Goal: Information Seeking & Learning: Learn about a topic

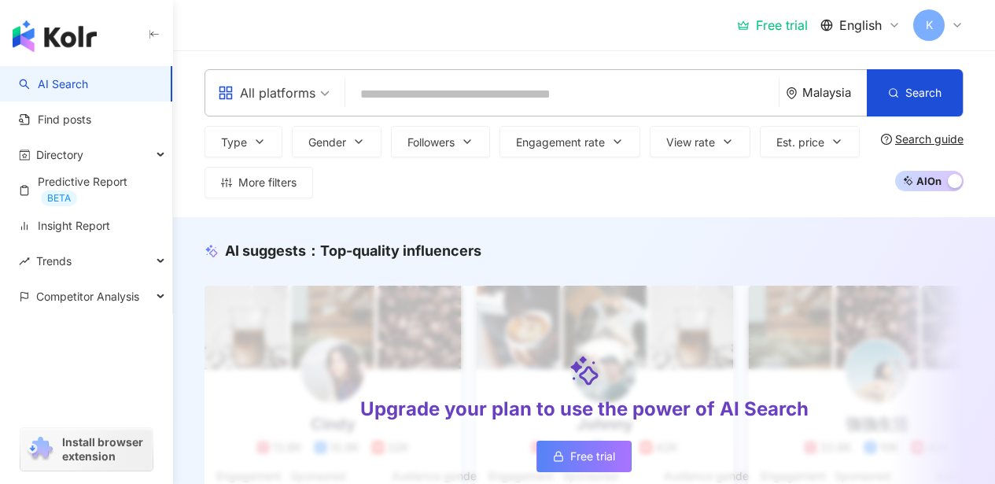
click at [321, 90] on span "All platforms" at bounding box center [274, 92] width 112 height 25
click at [353, 148] on button "Gender" at bounding box center [337, 141] width 90 height 31
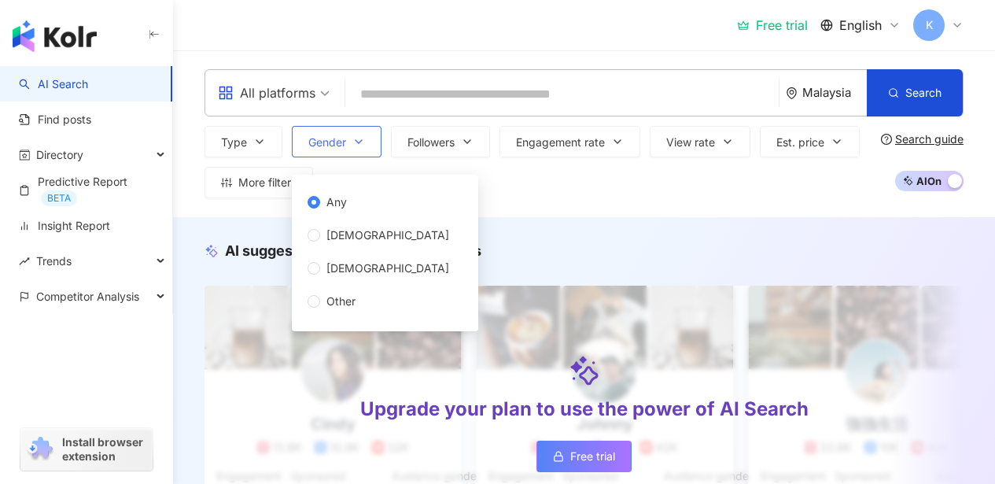
click at [359, 146] on icon "button" at bounding box center [358, 141] width 13 height 13
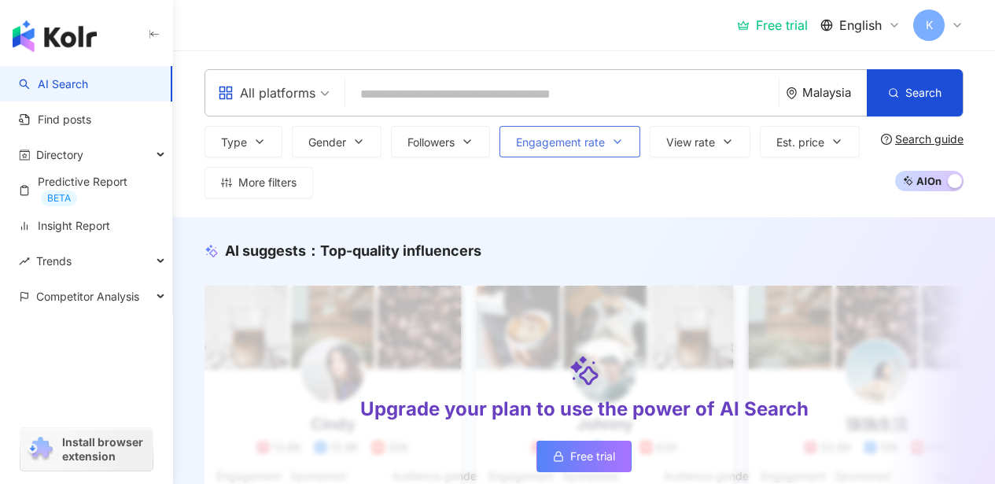
click at [614, 142] on icon "button" at bounding box center [617, 141] width 13 height 13
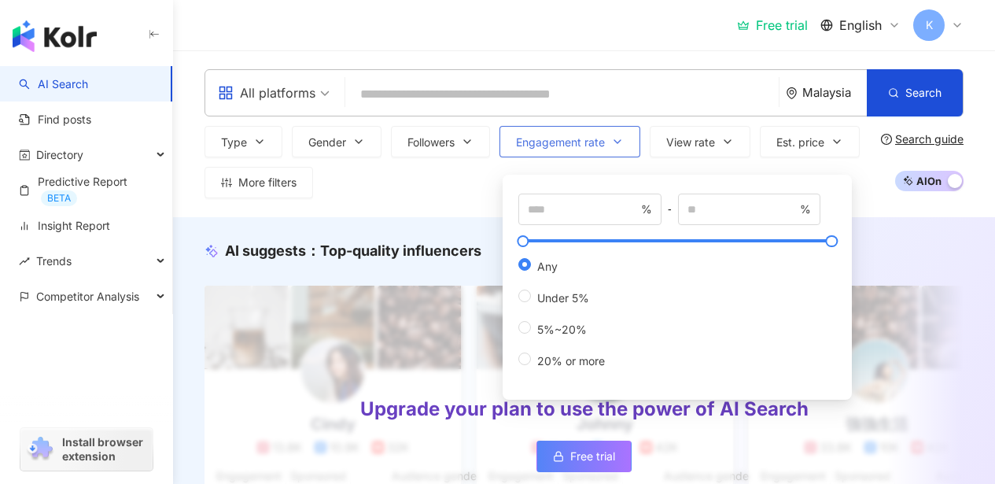
click at [617, 141] on icon "button" at bounding box center [617, 141] width 13 height 13
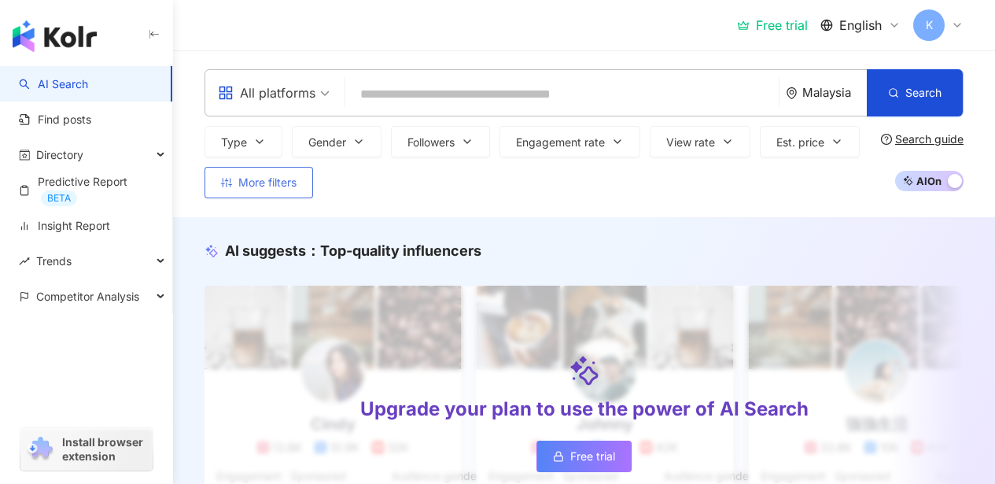
click at [245, 184] on span "More filters" at bounding box center [267, 182] width 58 height 13
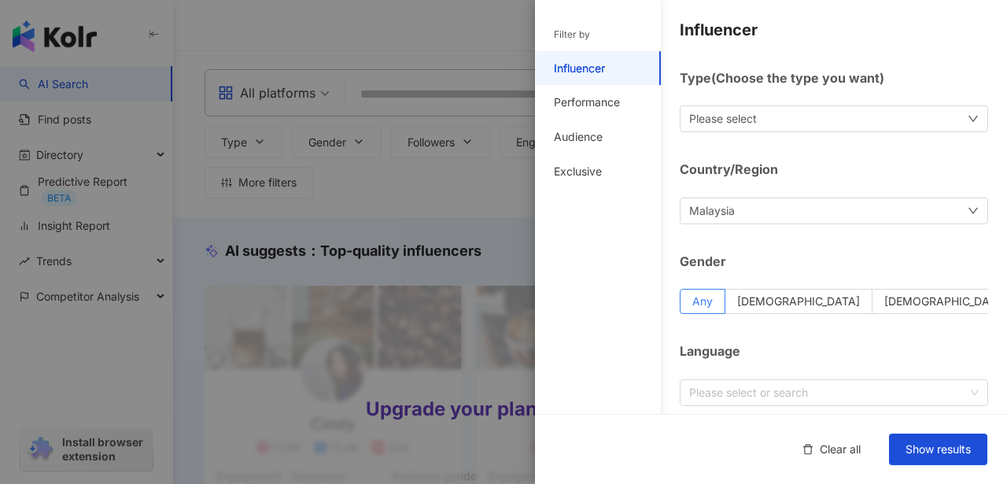
click at [930, 121] on div "Please select" at bounding box center [834, 118] width 308 height 27
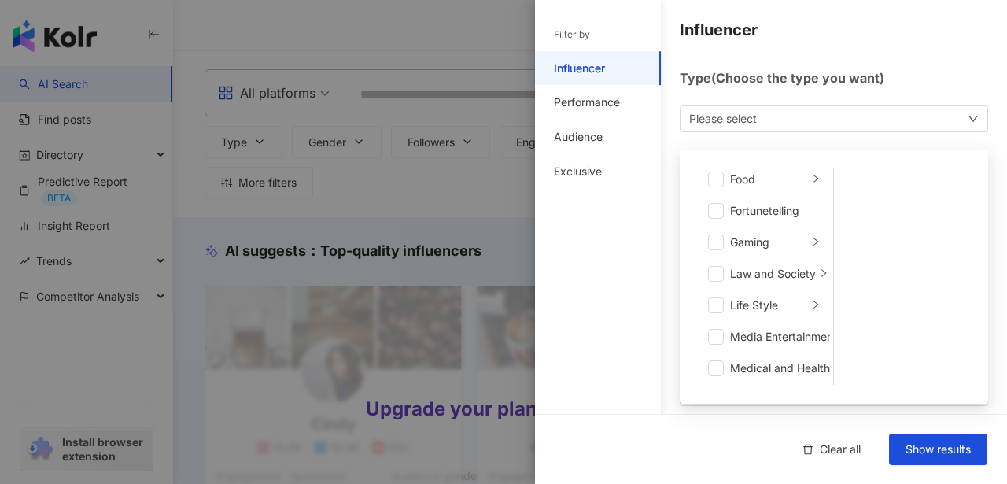
scroll to position [231, 0]
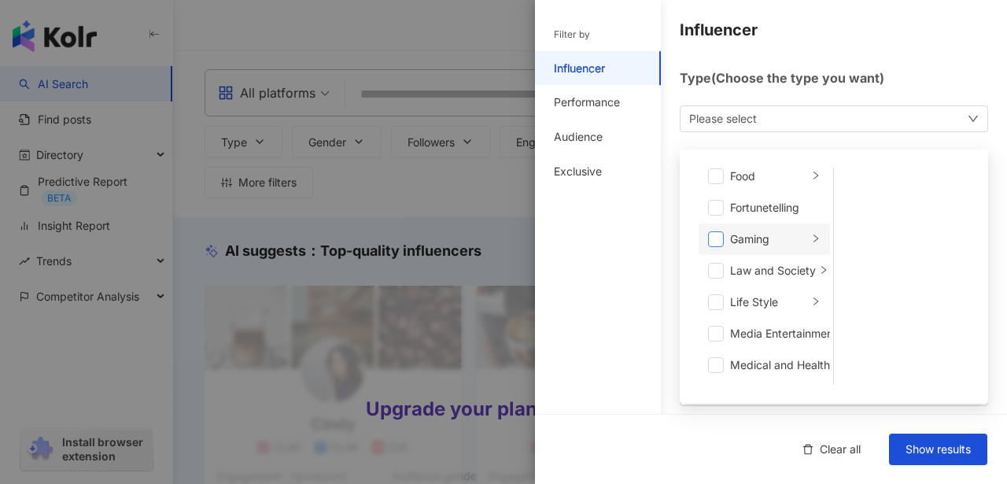
click at [716, 231] on span at bounding box center [716, 239] width 16 height 16
click at [803, 240] on li "Gaming" at bounding box center [763, 239] width 131 height 31
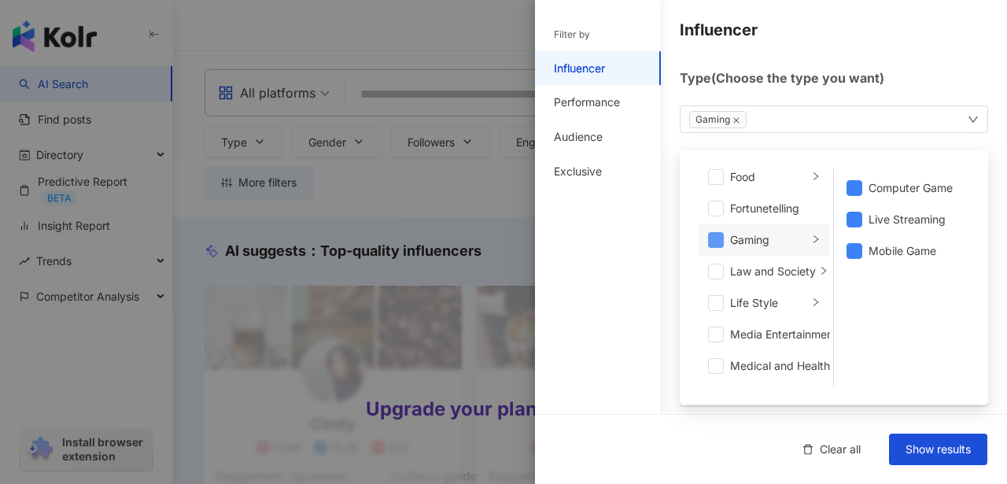
click at [715, 237] on span at bounding box center [716, 240] width 16 height 16
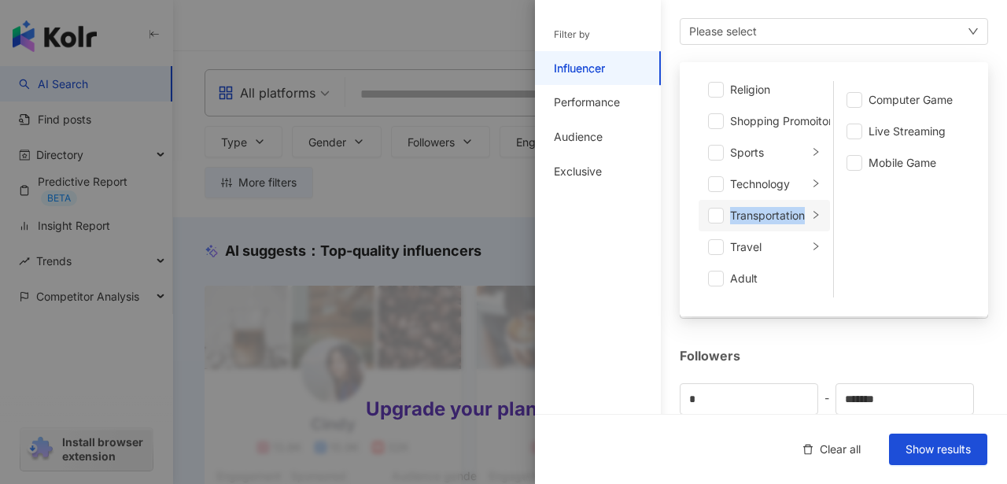
scroll to position [87, 0]
click at [805, 188] on li "Technology" at bounding box center [763, 184] width 131 height 31
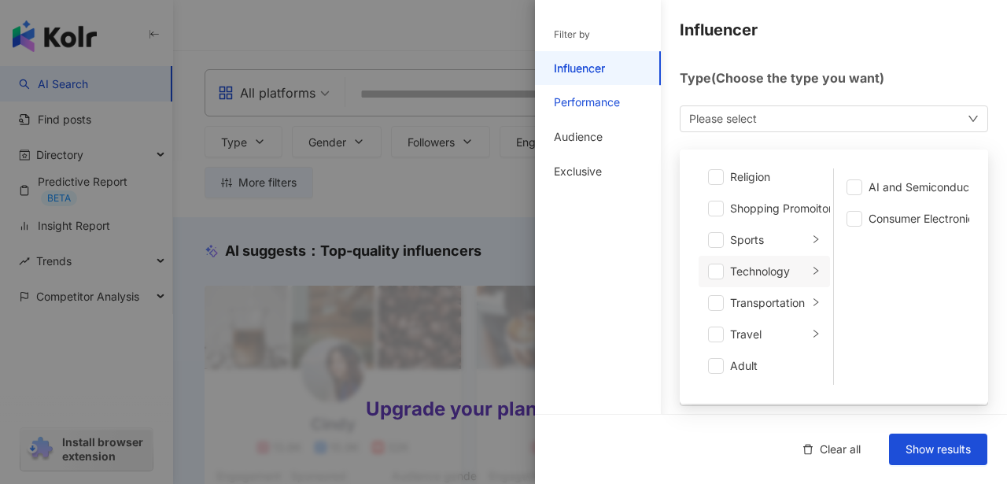
click at [580, 105] on div "Performance" at bounding box center [587, 102] width 66 height 16
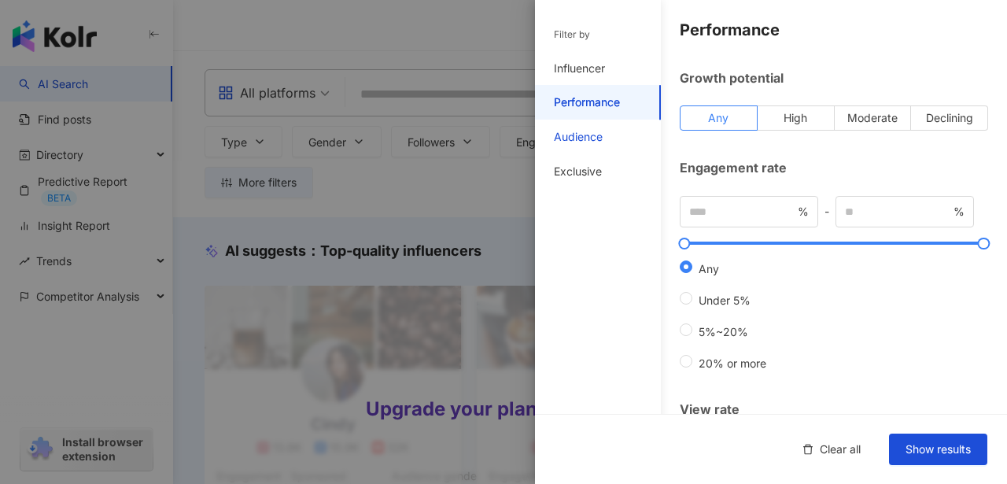
click at [584, 131] on div "Audience" at bounding box center [578, 137] width 49 height 16
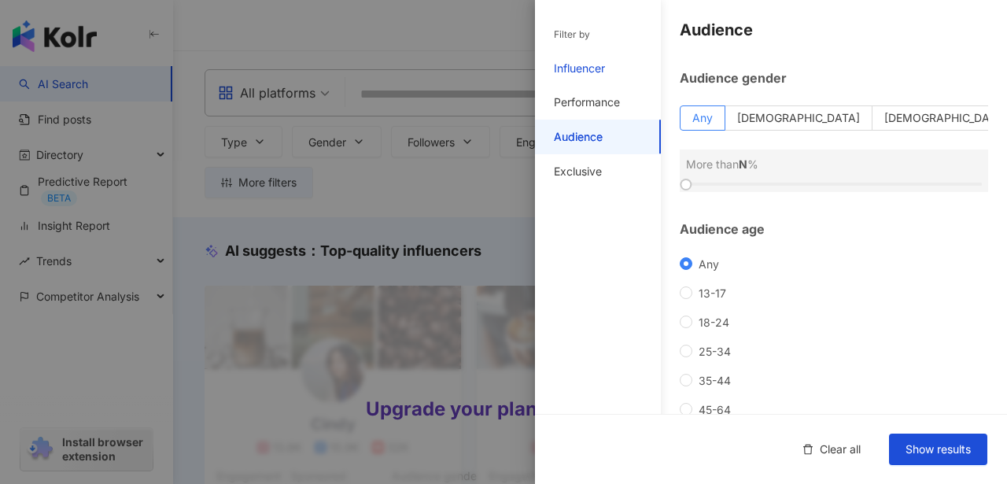
click at [586, 68] on div "Influencer" at bounding box center [579, 69] width 51 height 16
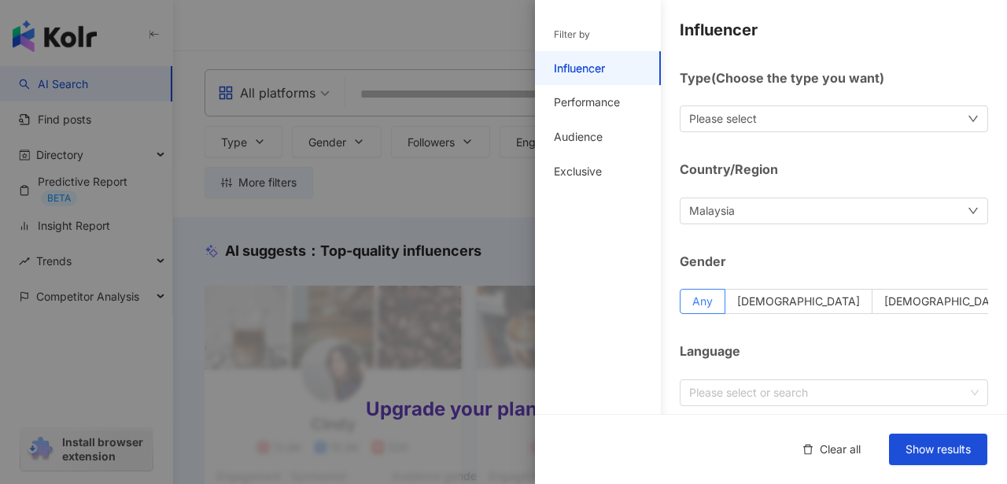
click at [776, 115] on div "Please select" at bounding box center [834, 118] width 308 height 27
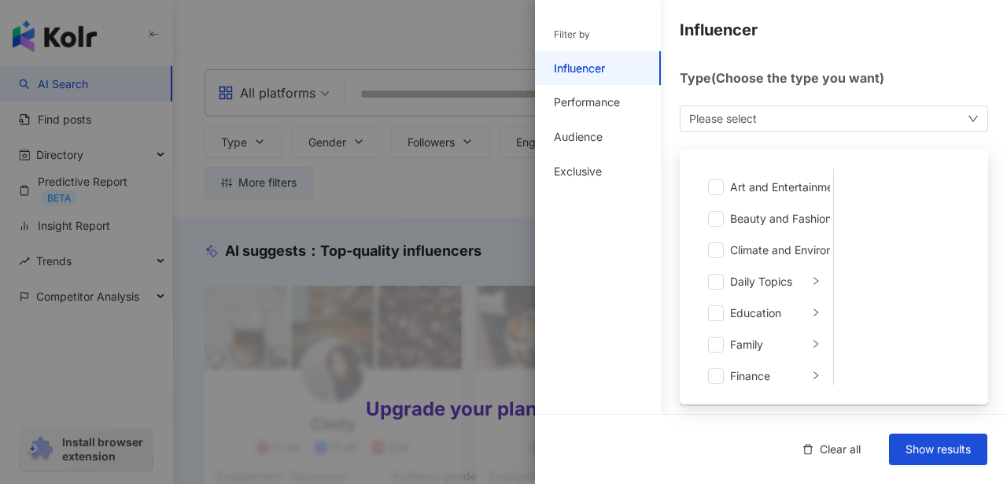
click at [776, 115] on div "Please select Art and Entertainment Beauty and Fashion Climate and Environment …" at bounding box center [834, 118] width 308 height 27
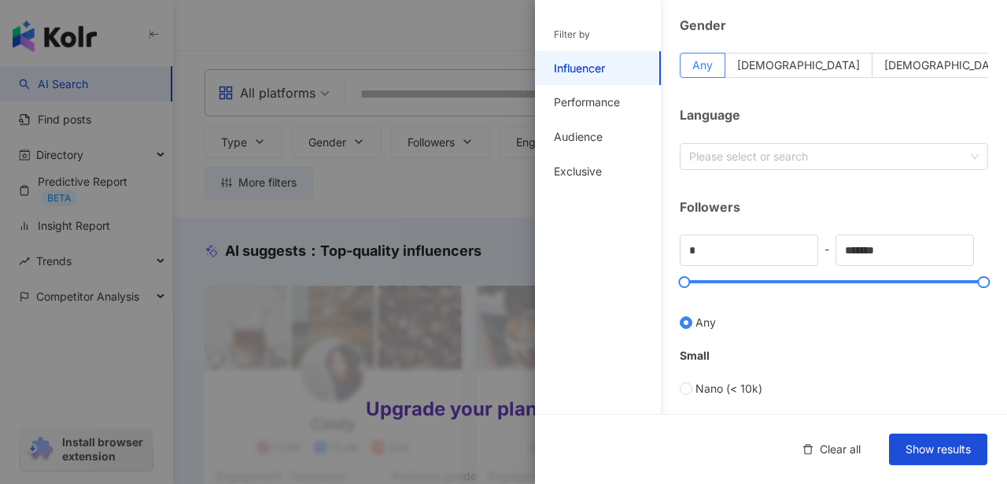
scroll to position [266, 0]
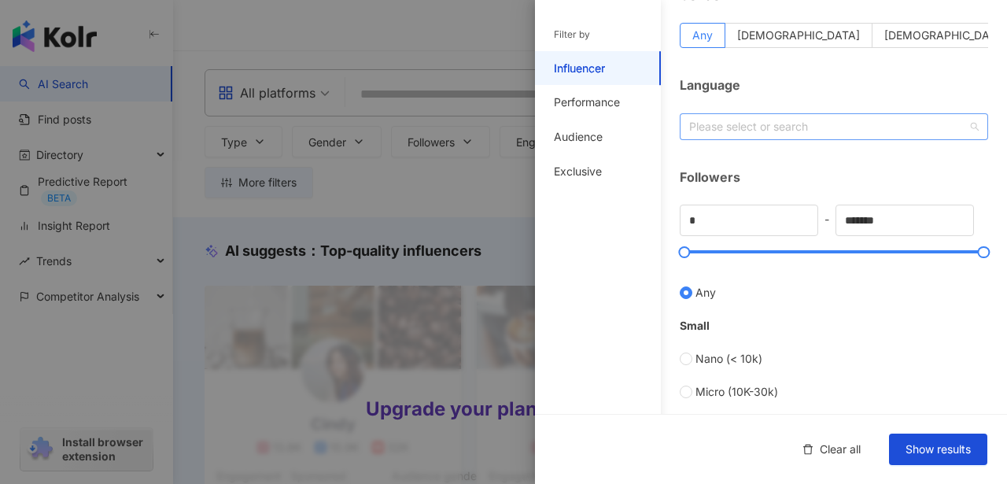
click at [871, 131] on div at bounding box center [826, 126] width 286 height 12
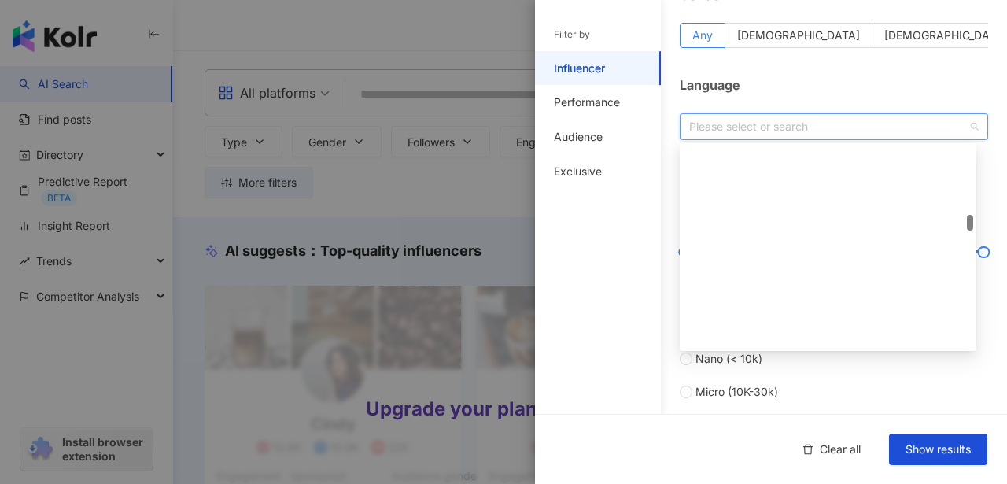
scroll to position [1850, 0]
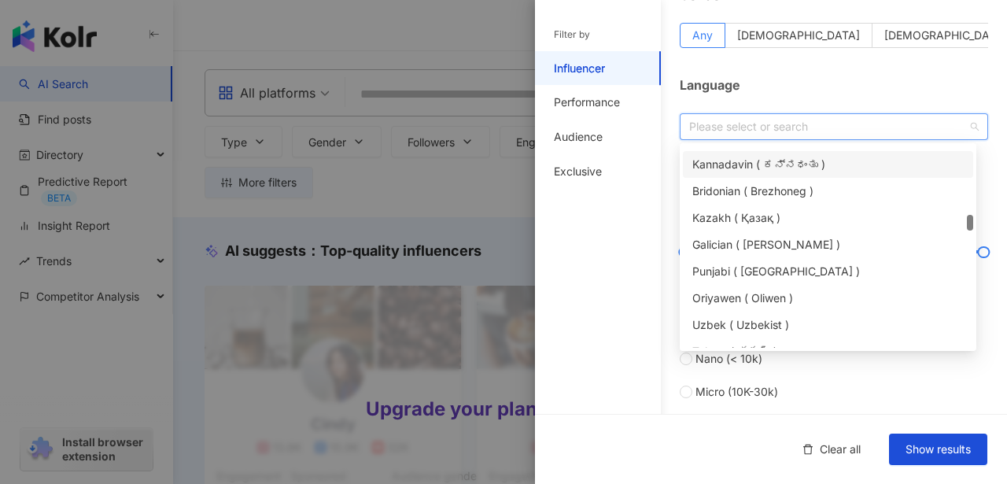
click at [878, 85] on div "Language" at bounding box center [834, 84] width 308 height 17
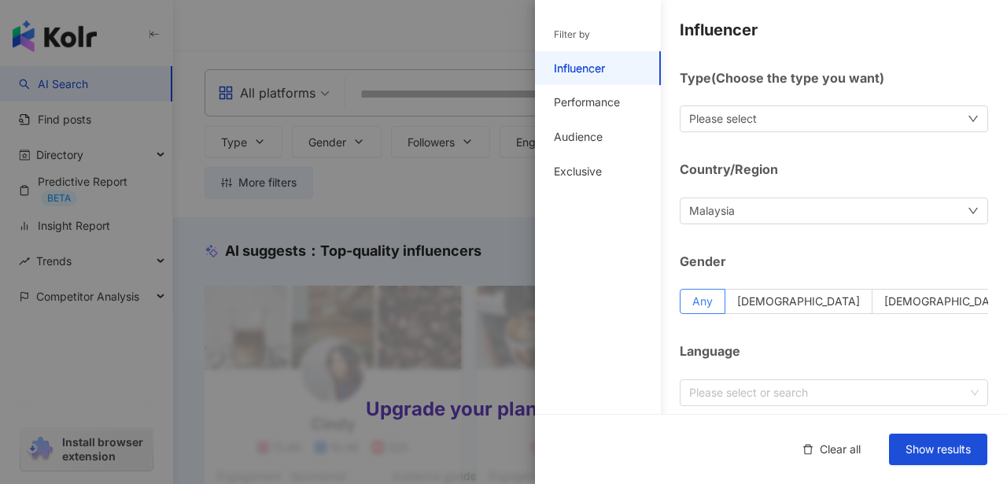
scroll to position [704, 0]
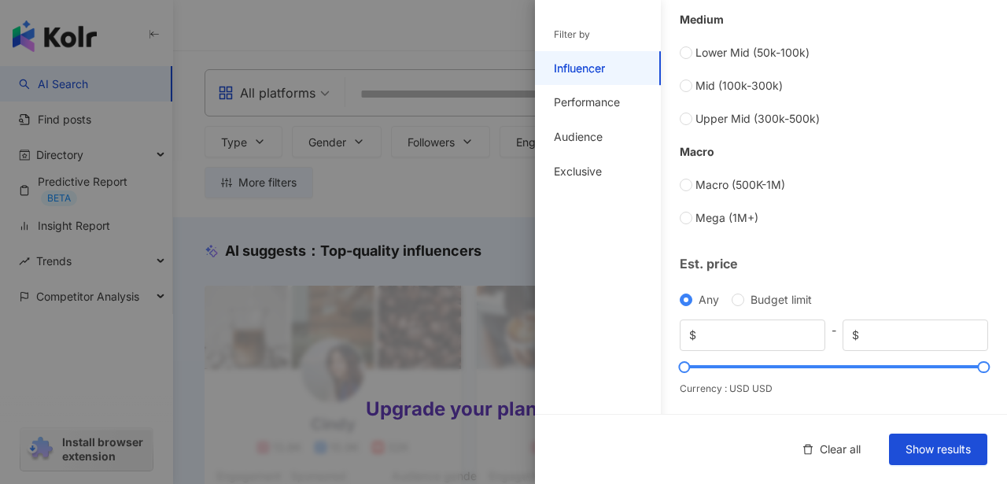
click at [737, 387] on div "Currency : USD USD" at bounding box center [834, 388] width 308 height 13
click at [766, 385] on div "Currency : USD USD" at bounding box center [834, 388] width 308 height 13
click at [852, 334] on span "$" at bounding box center [855, 334] width 7 height 17
click at [852, 336] on span "$" at bounding box center [855, 334] width 7 height 17
click at [733, 274] on div "Est. price Any Budget limit $ * - $ ***** Currency : USD USD" at bounding box center [834, 325] width 308 height 141
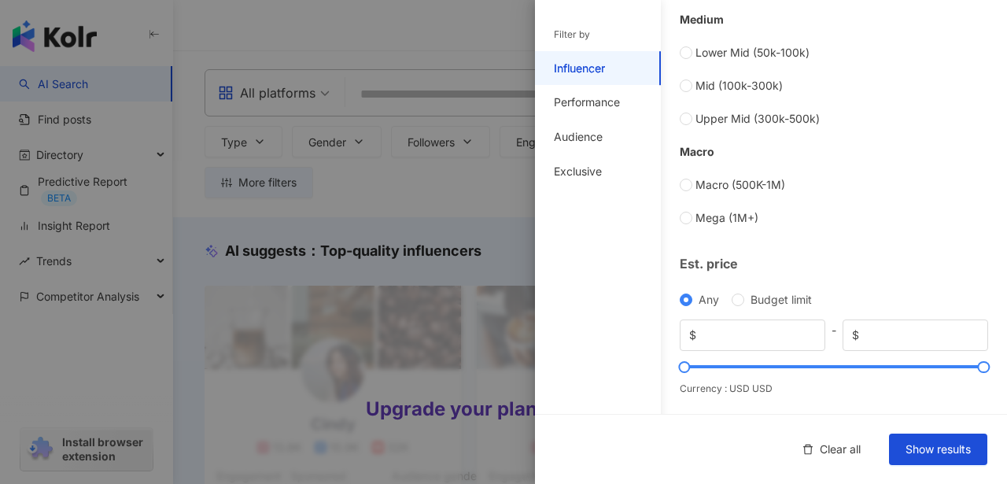
click at [719, 270] on div "Est. price" at bounding box center [834, 263] width 308 height 17
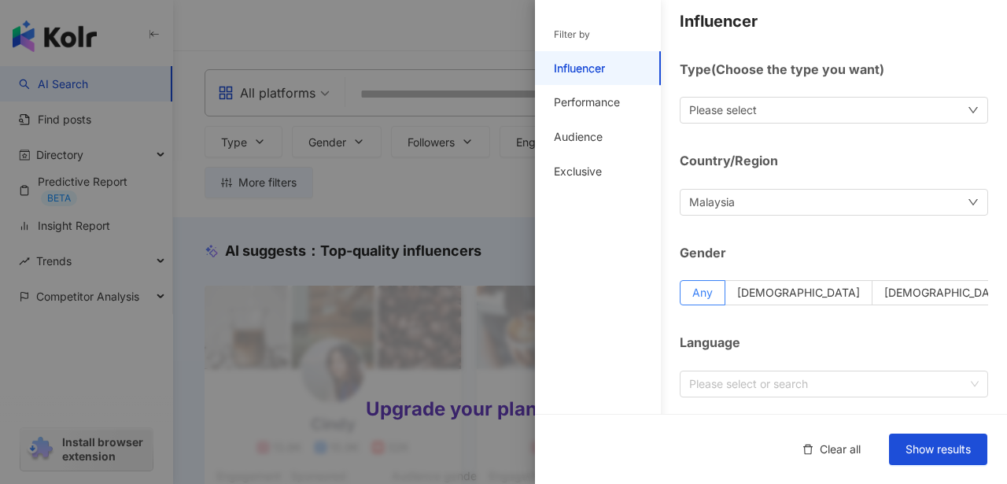
scroll to position [9, 0]
click at [930, 109] on div "Please select" at bounding box center [834, 109] width 308 height 27
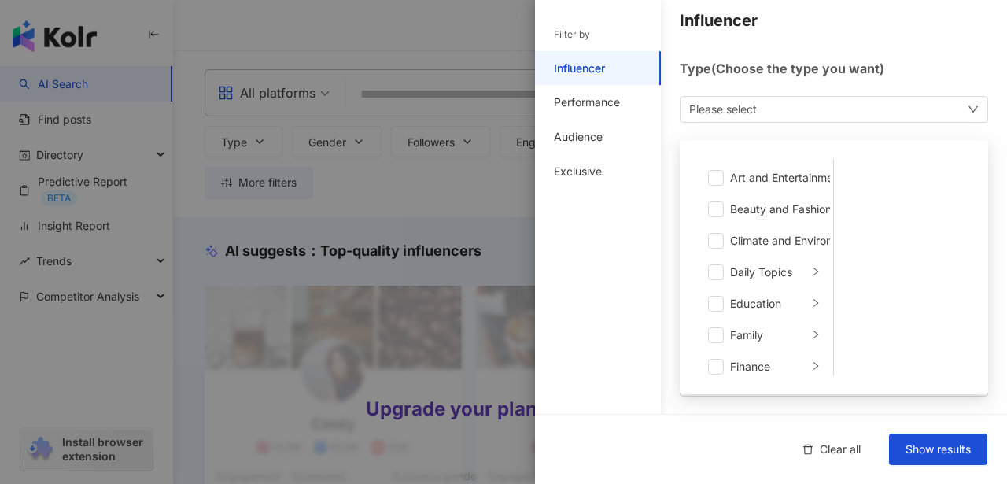
click at [952, 112] on div "Please select Art and Entertainment Beauty and Fashion Climate and Environment …" at bounding box center [834, 109] width 308 height 27
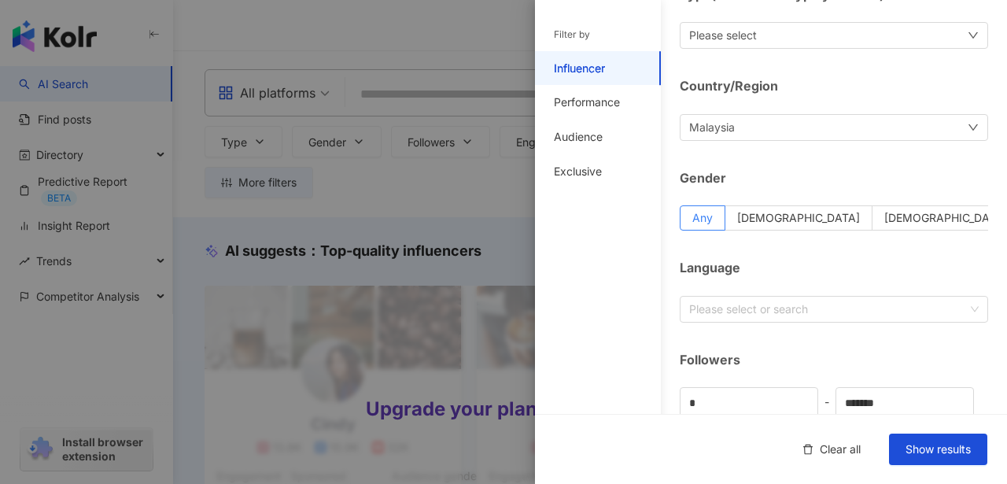
scroll to position [85, 0]
click at [967, 121] on icon "down" at bounding box center [972, 125] width 11 height 11
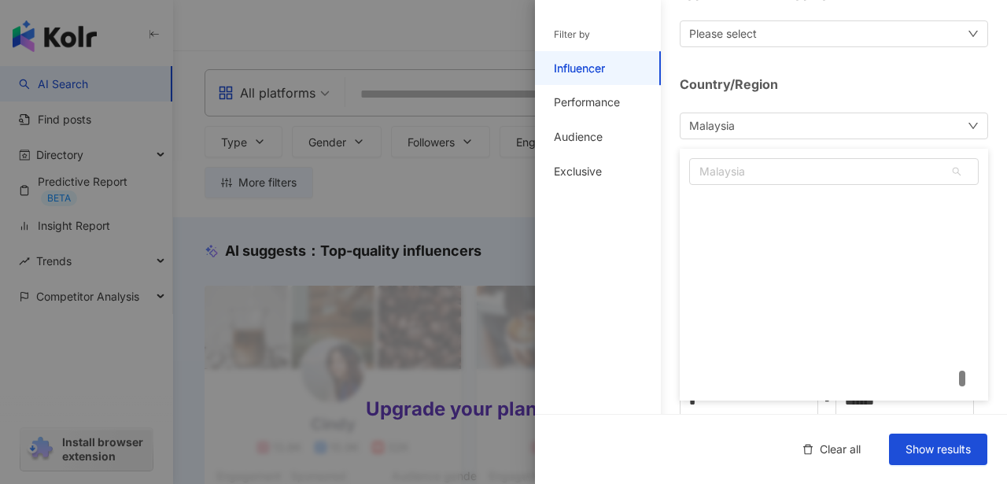
scroll to position [7319, 0]
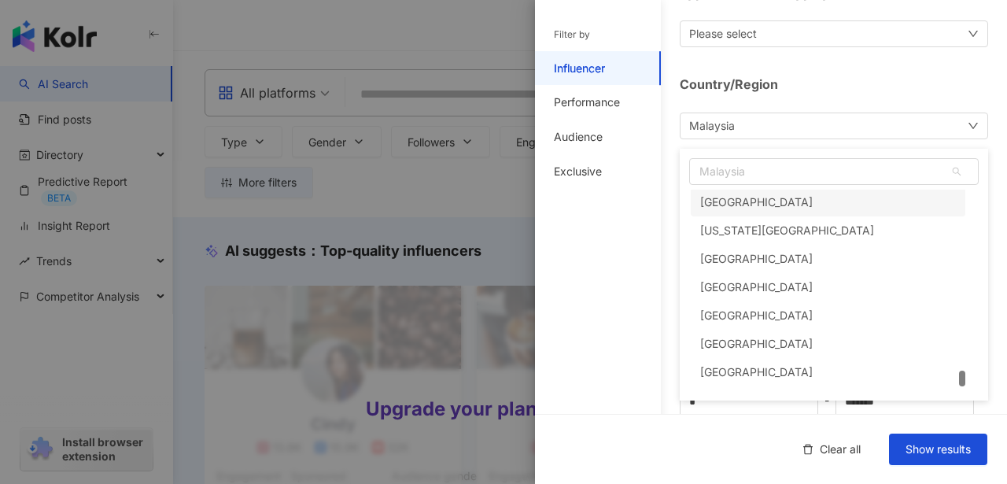
click at [900, 94] on div "Country/Region Malaysia Malaysia ve vg vi British Virgin Islands U.S. Virgin Is…" at bounding box center [834, 107] width 308 height 63
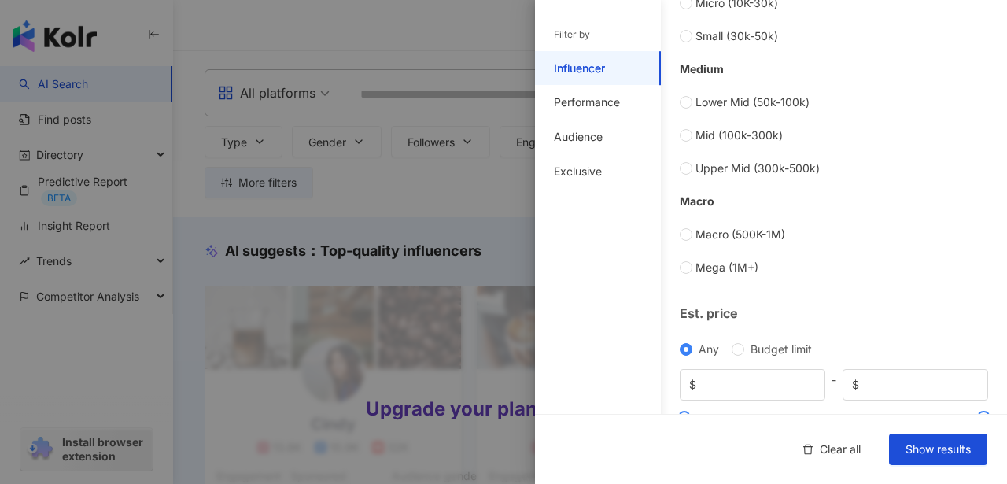
scroll to position [704, 0]
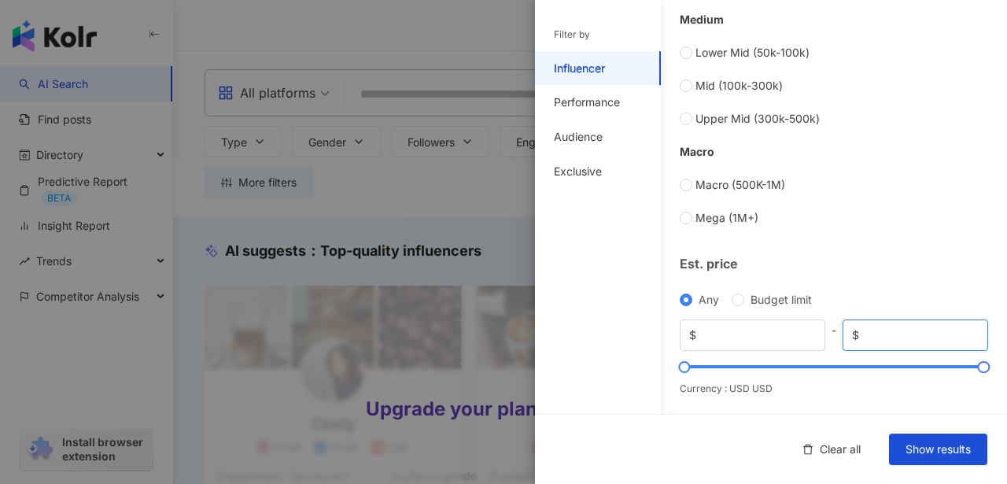
click at [886, 334] on input "*****" at bounding box center [920, 334] width 116 height 17
click at [963, 337] on input "*****" at bounding box center [920, 334] width 116 height 17
type input "*****"
click at [961, 327] on input "*****" at bounding box center [920, 334] width 116 height 17
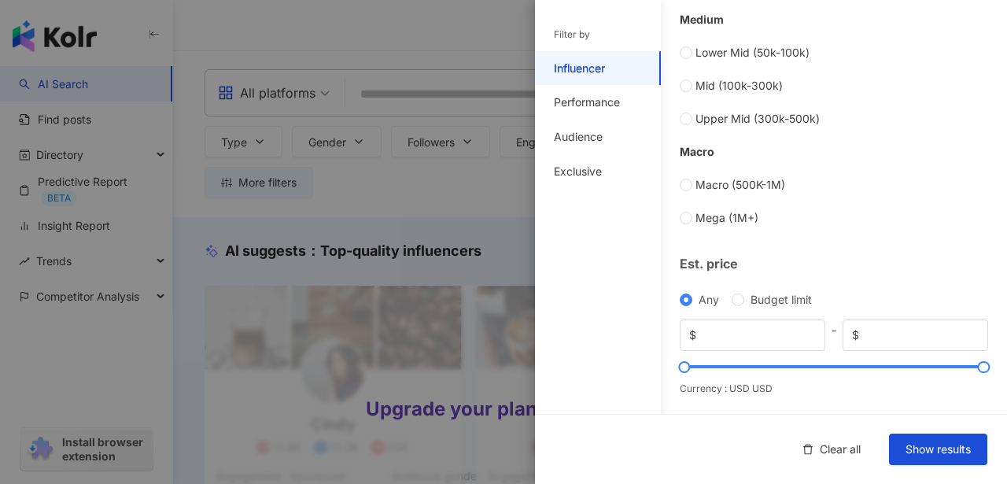
click at [721, 301] on span "Any" at bounding box center [708, 299] width 33 height 17
click at [728, 301] on div "Any Budget limit" at bounding box center [834, 299] width 308 height 17
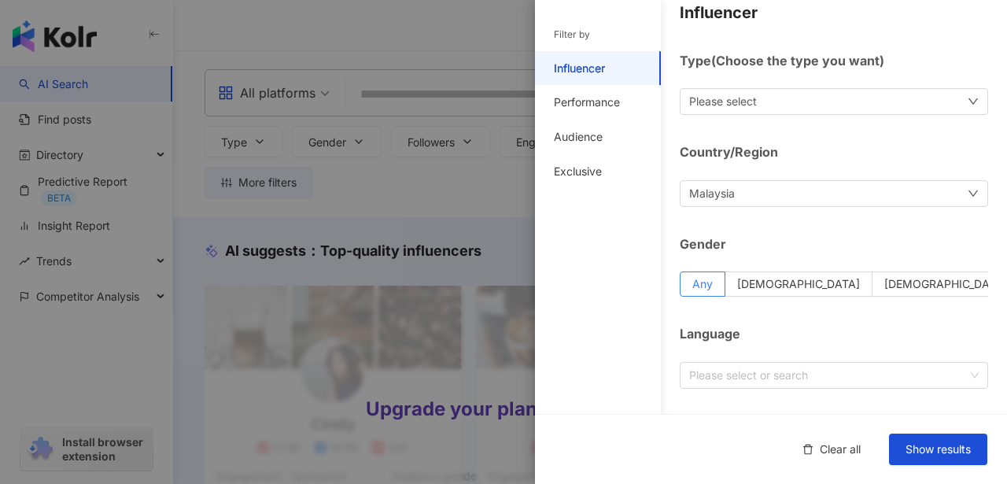
scroll to position [0, 0]
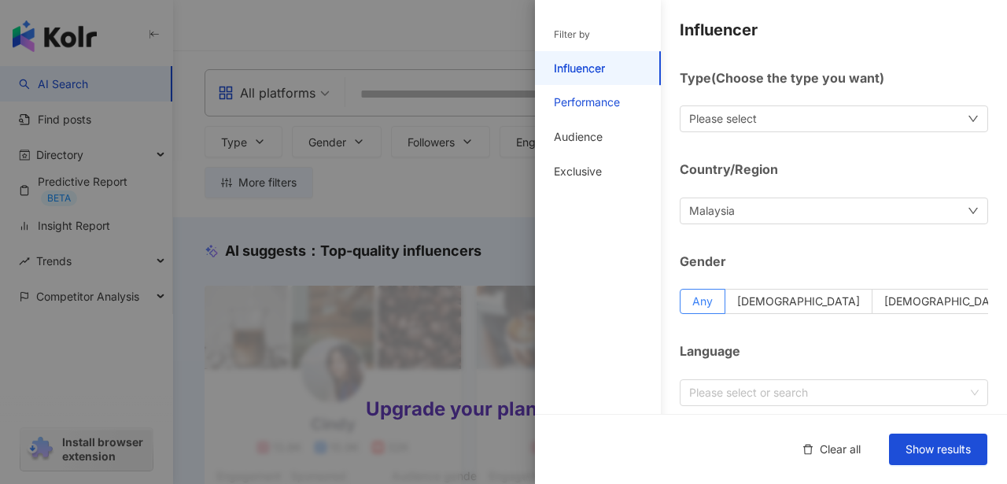
click at [577, 108] on div "Performance" at bounding box center [587, 102] width 66 height 16
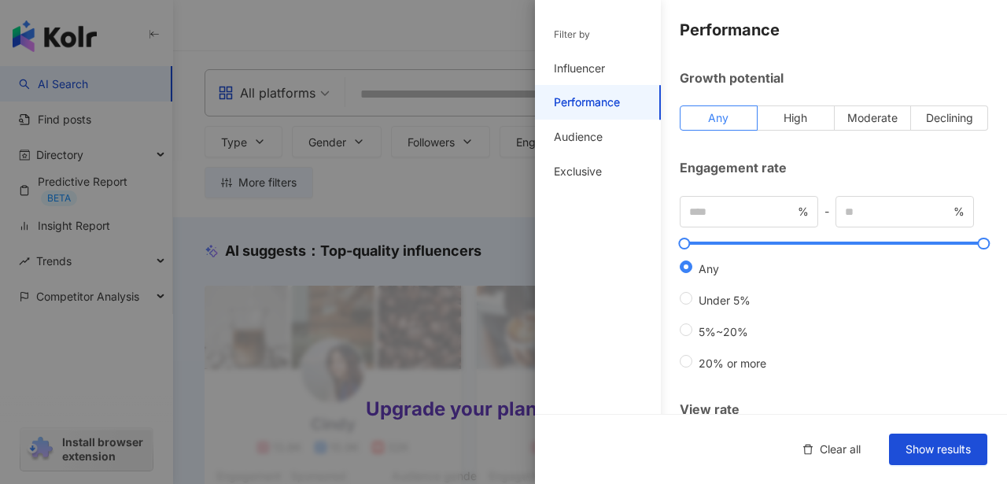
drag, startPoint x: 607, startPoint y: 61, endPoint x: 709, endPoint y: 85, distance: 105.1
click at [607, 61] on div "Influencer" at bounding box center [598, 68] width 126 height 35
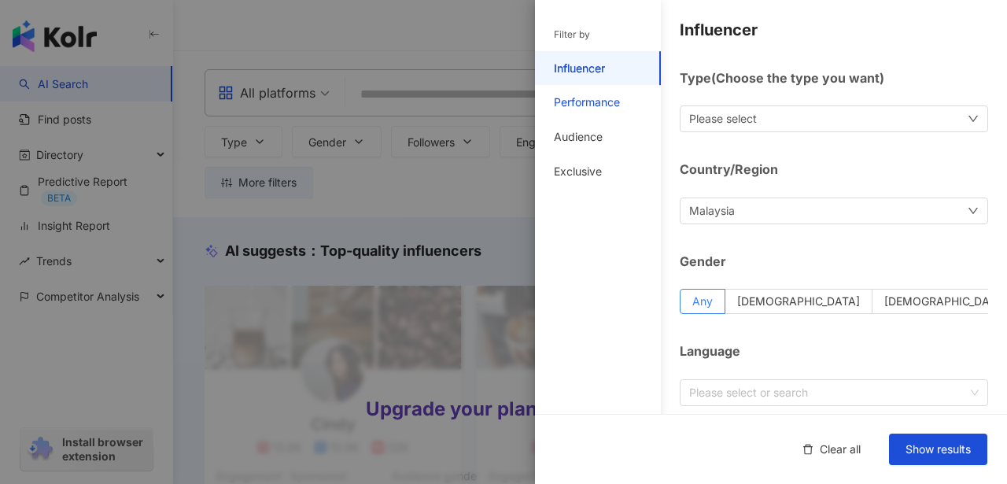
click at [573, 108] on div "Performance" at bounding box center [587, 102] width 66 height 16
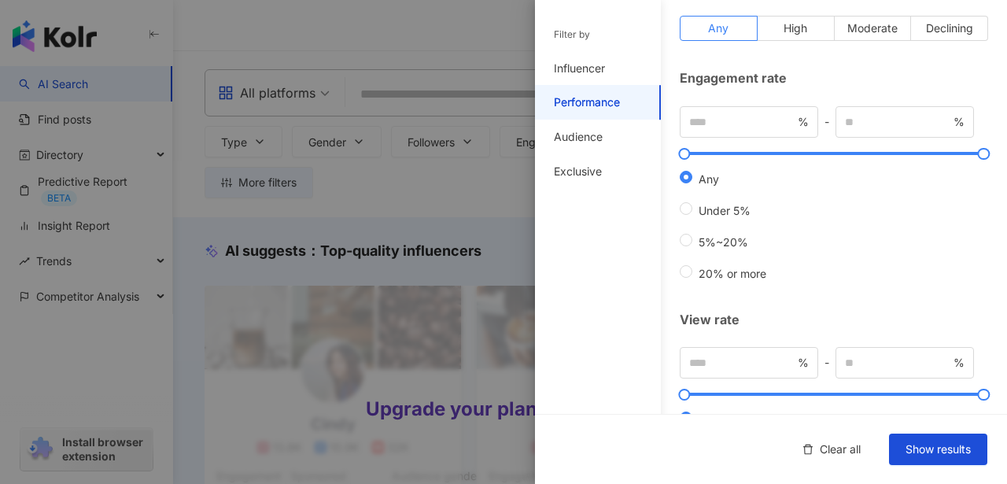
scroll to position [90, 0]
click at [774, 76] on div "Engagement rate" at bounding box center [834, 76] width 308 height 17
click at [744, 82] on div "Engagement rate" at bounding box center [834, 76] width 308 height 17
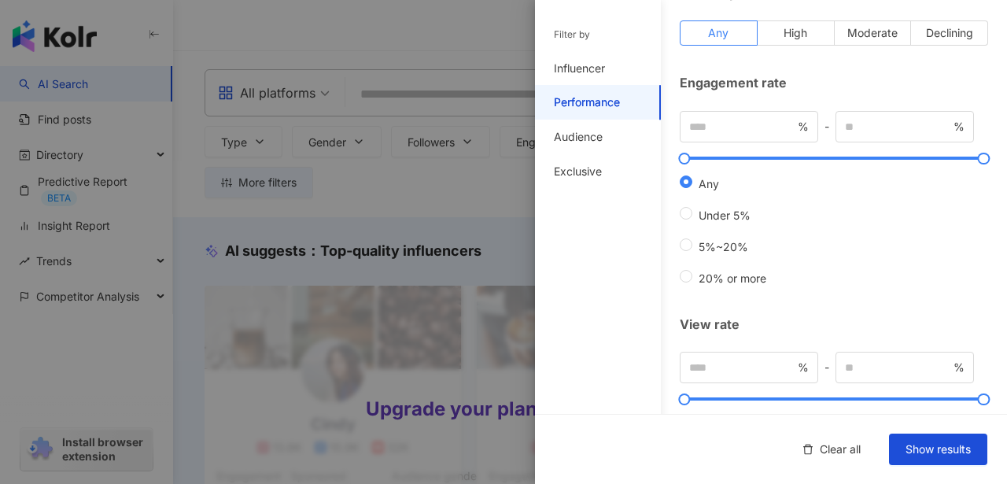
scroll to position [82, 0]
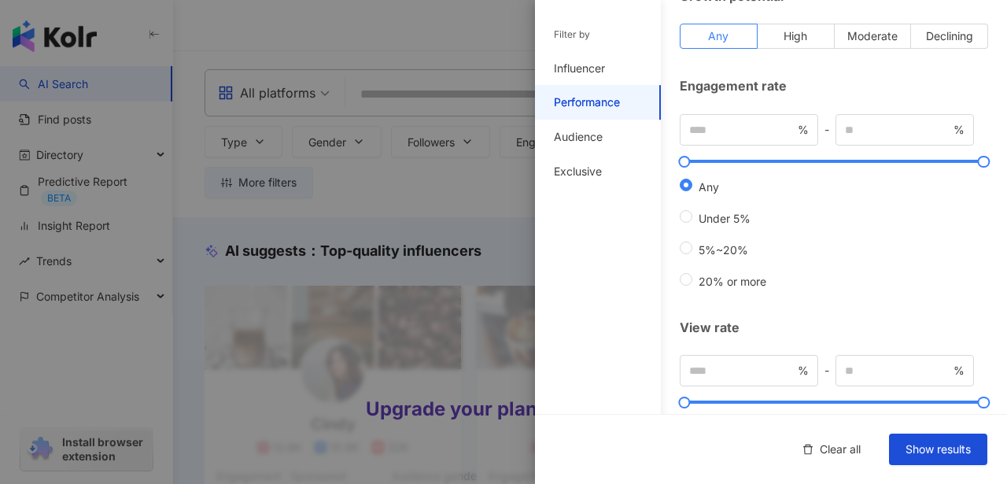
click at [735, 90] on div "Engagement rate" at bounding box center [834, 85] width 308 height 17
click at [736, 89] on div "Engagement rate" at bounding box center [834, 85] width 308 height 17
click at [767, 88] on div "Engagement rate" at bounding box center [834, 85] width 308 height 17
click at [782, 88] on div "Engagement rate" at bounding box center [834, 85] width 308 height 17
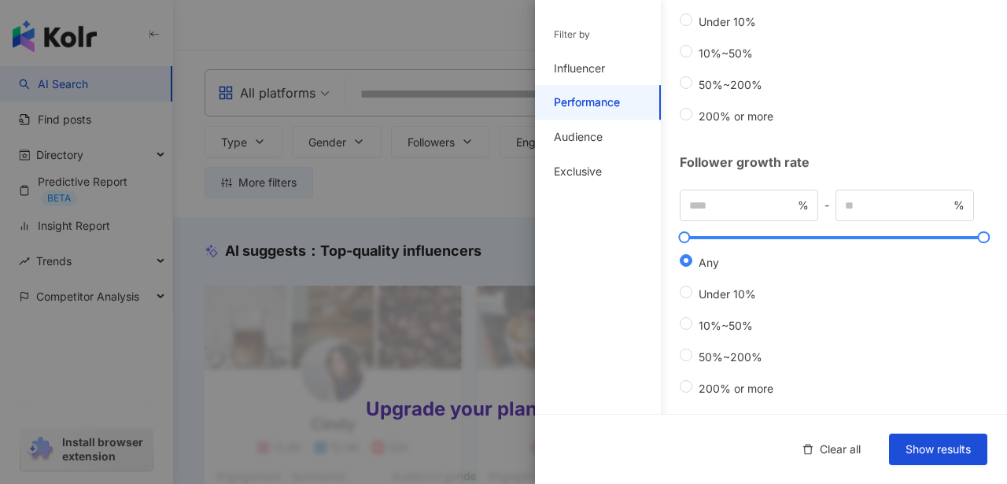
scroll to position [304, 0]
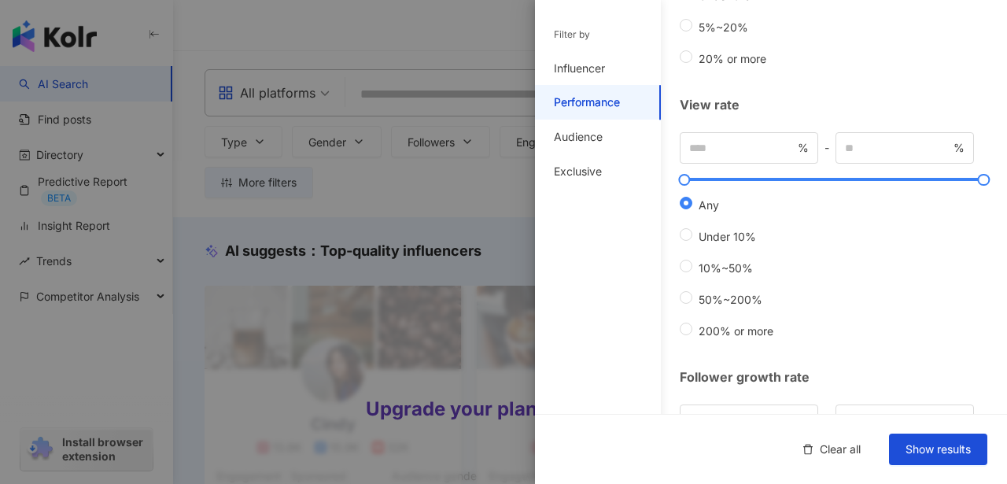
click at [890, 82] on div "Performance Growth potential Any High Moderate Declining Engagement rate % - % …" at bounding box center [771, 169] width 472 height 946
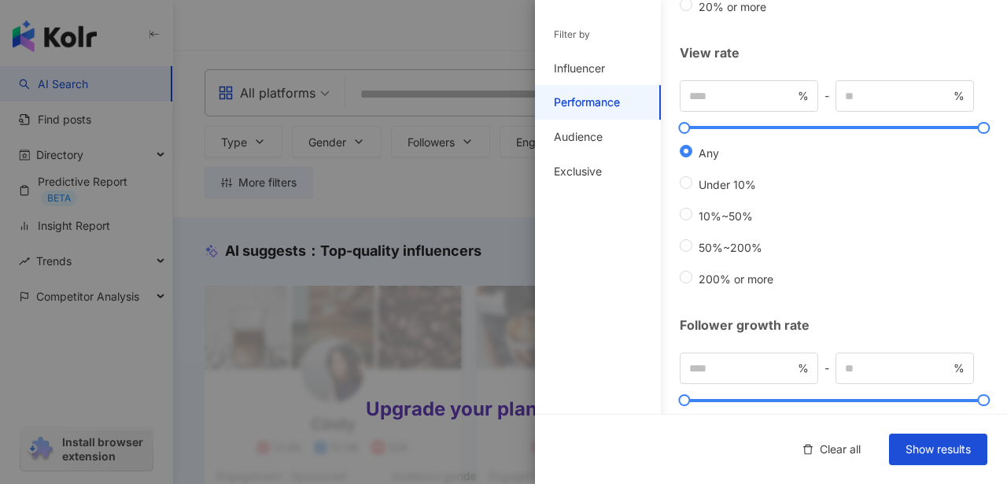
scroll to position [536, 0]
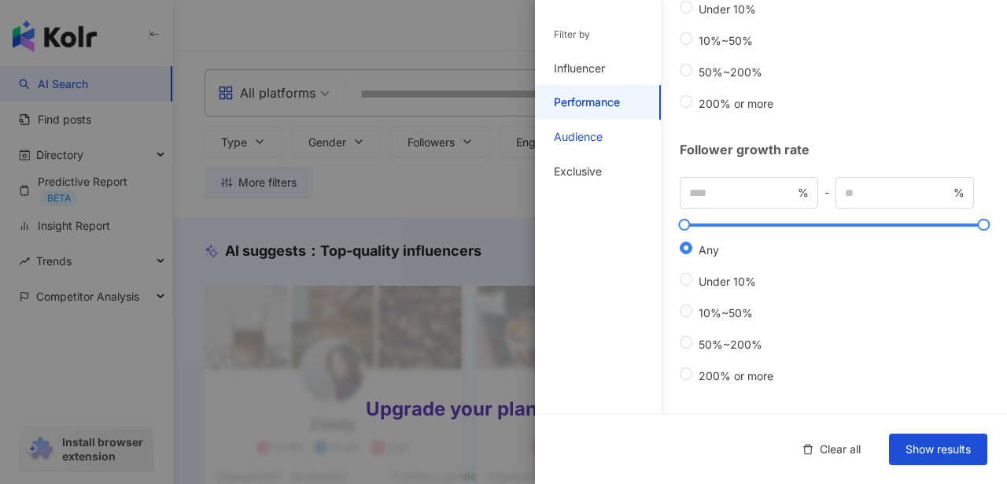
click at [570, 140] on div "Audience" at bounding box center [578, 137] width 49 height 16
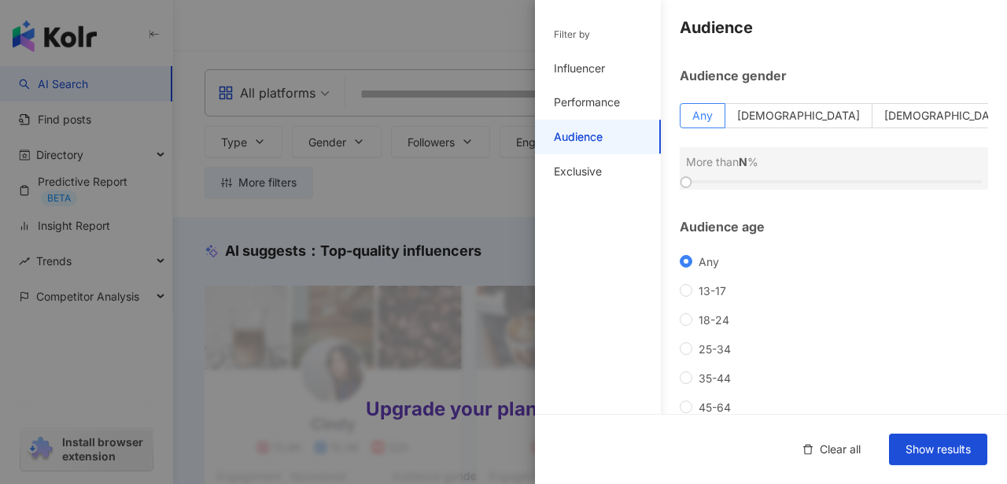
scroll to position [3, 0]
click at [803, 110] on label "[DEMOGRAPHIC_DATA]" at bounding box center [798, 114] width 147 height 25
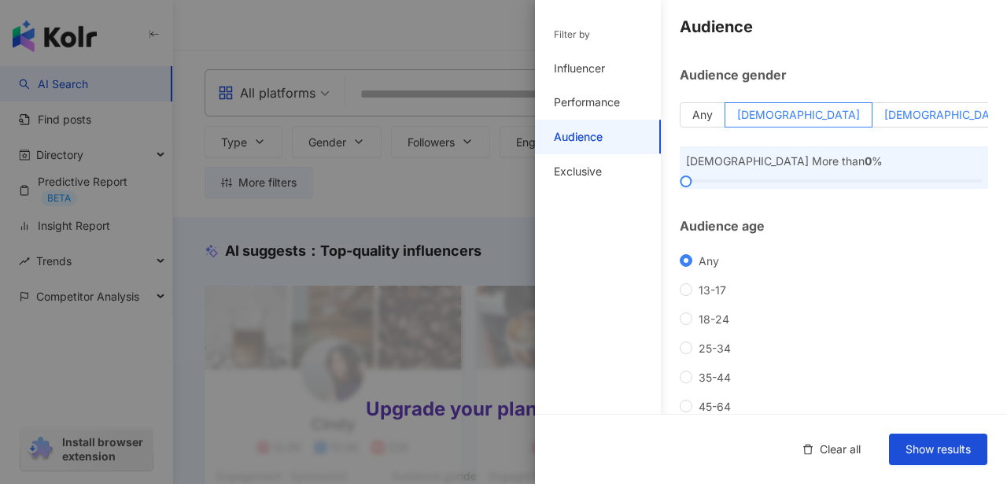
click at [905, 109] on label "[DEMOGRAPHIC_DATA]" at bounding box center [945, 114] width 147 height 25
click at [777, 179] on div at bounding box center [834, 180] width 296 height 9
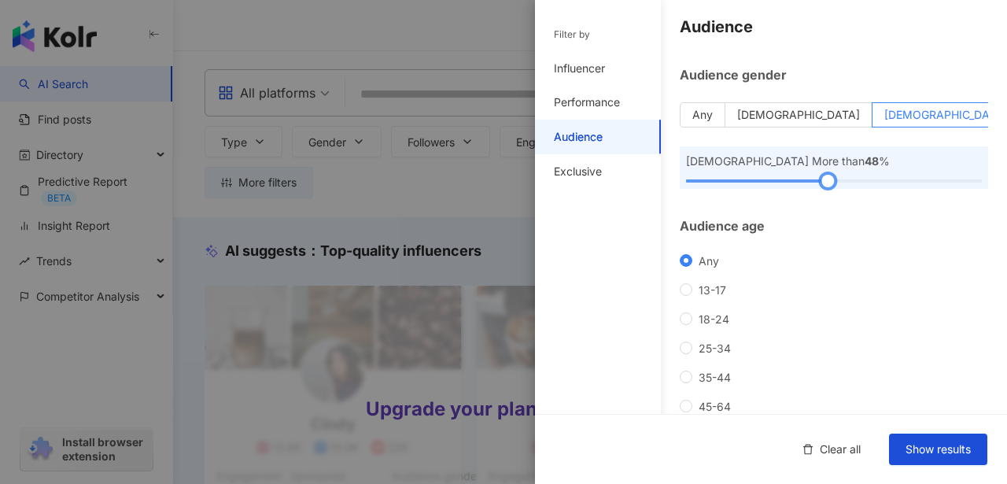
click at [823, 179] on div at bounding box center [834, 180] width 296 height 9
click at [894, 179] on div at bounding box center [834, 180] width 296 height 9
click at [945, 179] on div at bounding box center [834, 180] width 296 height 9
drag, startPoint x: 943, startPoint y: 181, endPoint x: 779, endPoint y: 185, distance: 164.4
click at [779, 185] on div at bounding box center [783, 181] width 9 height 9
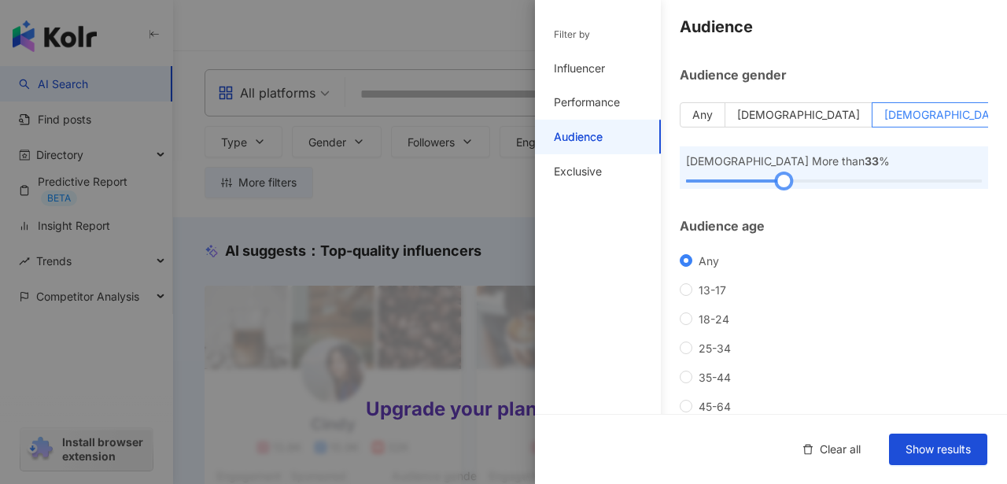
click at [853, 181] on div at bounding box center [834, 180] width 296 height 9
click at [877, 178] on div at bounding box center [834, 180] width 296 height 9
click at [931, 180] on div at bounding box center [834, 180] width 296 height 9
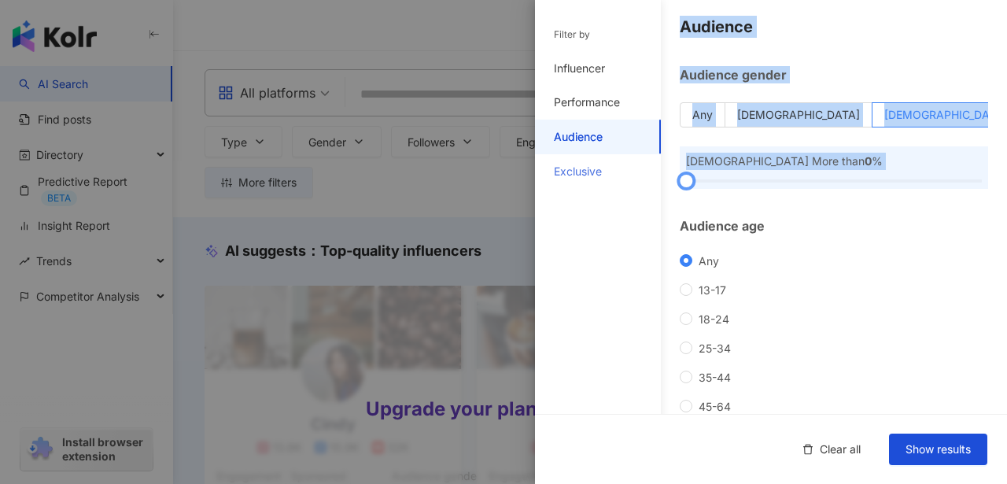
drag, startPoint x: 932, startPoint y: 182, endPoint x: 630, endPoint y: 175, distance: 302.1
click at [630, 175] on div "Filter by Influencer Performance Audience Exclusive Influencer Type ( Choose th…" at bounding box center [771, 370] width 472 height 747
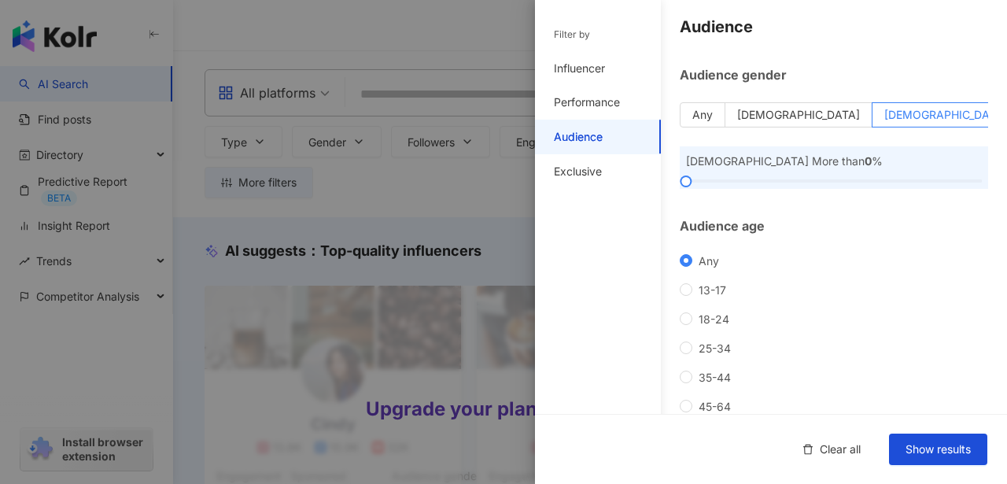
click at [957, 235] on div "Audience age Any 13-17 18-24 25-34 35-44 45-64 65+ More than N %" at bounding box center [834, 360] width 308 height 286
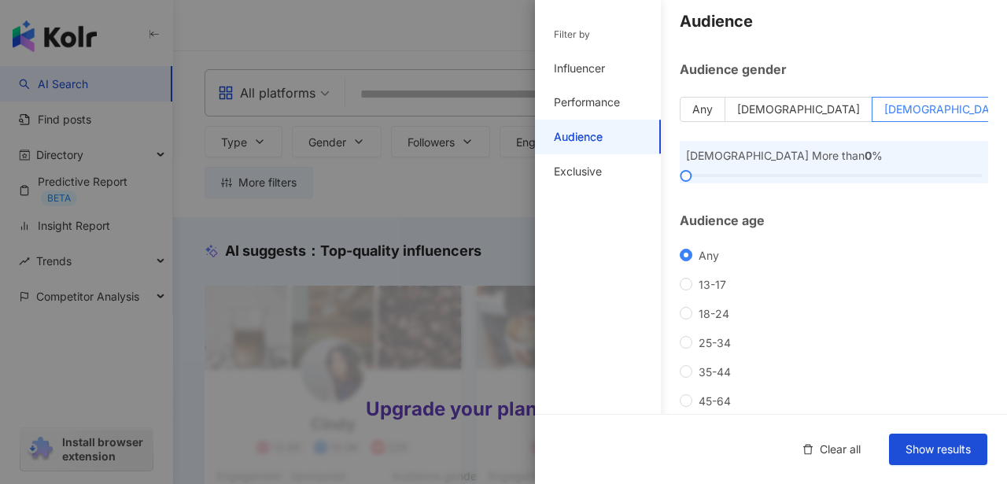
scroll to position [9, 0]
click at [713, 110] on span "Any" at bounding box center [702, 107] width 20 height 13
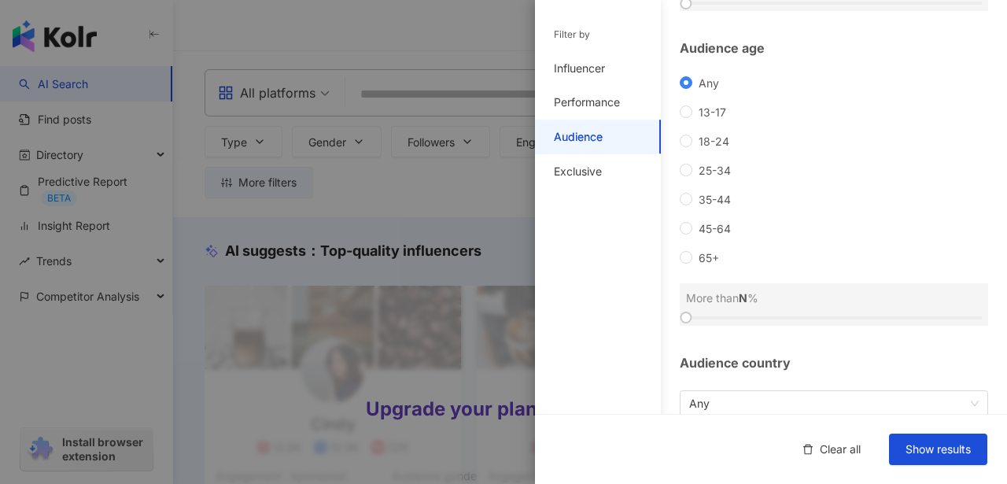
scroll to position [167, 0]
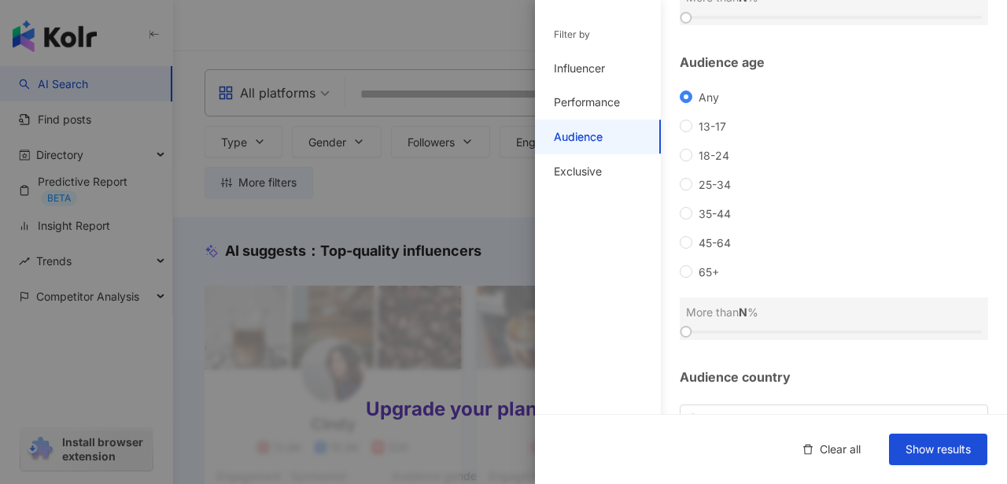
click at [580, 287] on div "Filter by Influencer Performance Audience Exclusive" at bounding box center [598, 251] width 126 height 465
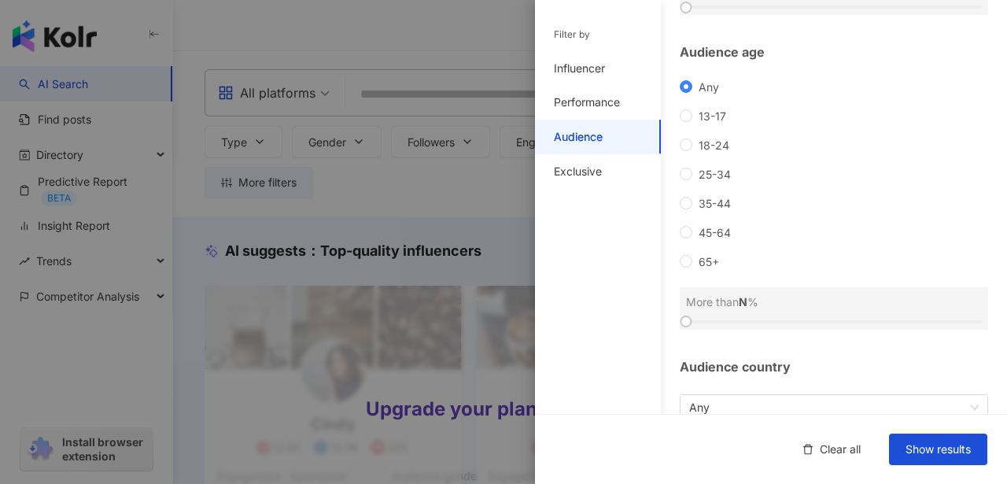
scroll to position [193, 0]
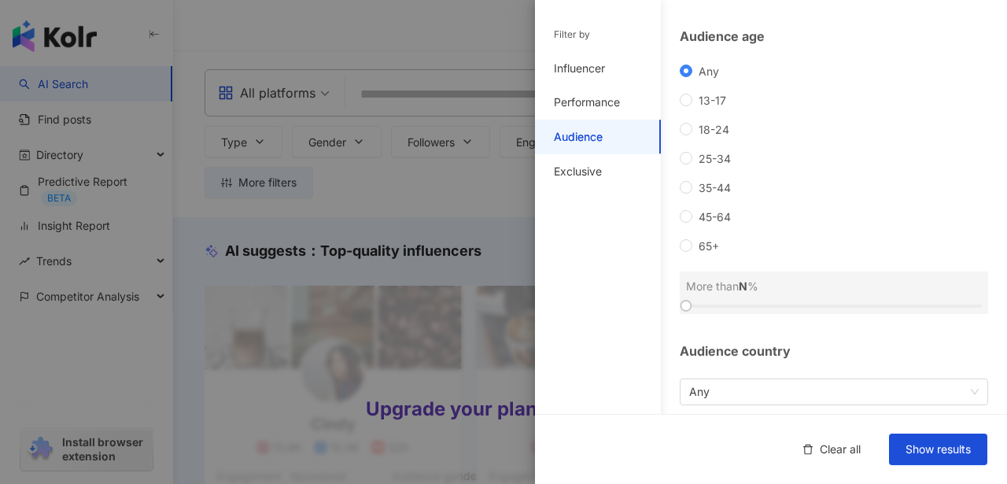
click at [769, 299] on div "More than N %" at bounding box center [834, 292] width 308 height 42
click at [778, 304] on div at bounding box center [834, 305] width 296 height 3
click at [698, 239] on span "65+" at bounding box center [708, 245] width 33 height 13
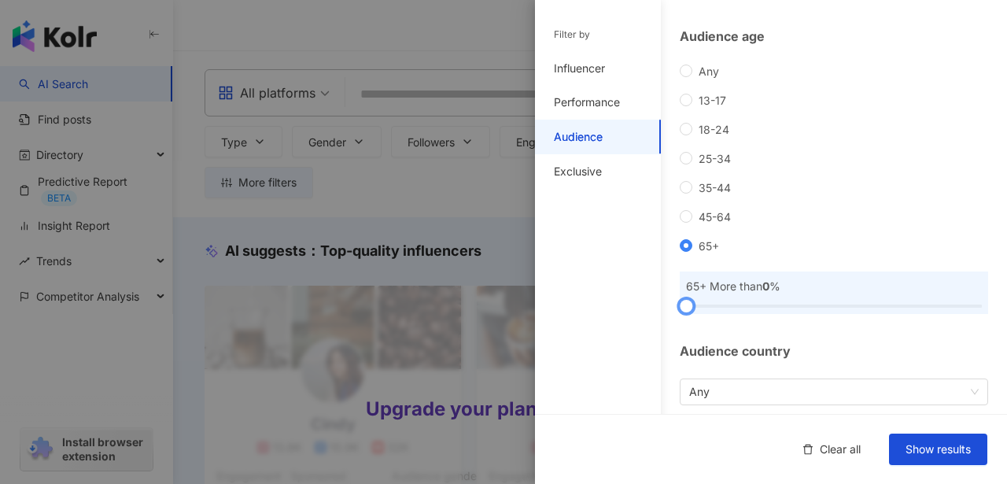
click at [759, 306] on div at bounding box center [834, 305] width 296 height 9
drag, startPoint x: 725, startPoint y: 308, endPoint x: 689, endPoint y: 307, distance: 36.2
click at [689, 307] on div at bounding box center [685, 305] width 9 height 9
click at [613, 274] on div "Filter by Influencer Performance Audience Exclusive" at bounding box center [598, 251] width 126 height 465
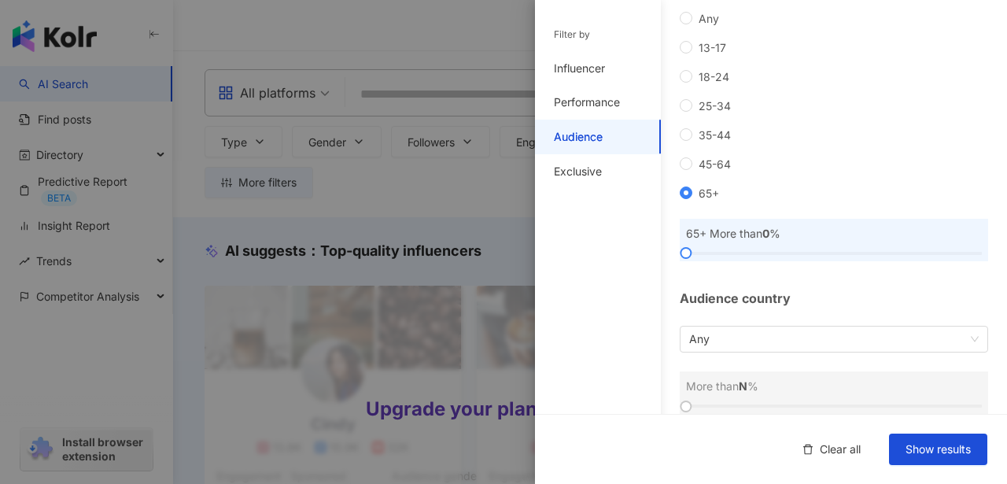
scroll to position [247, 0]
click at [842, 248] on div at bounding box center [834, 251] width 296 height 9
drag, startPoint x: 842, startPoint y: 248, endPoint x: 637, endPoint y: 251, distance: 204.5
click at [637, 251] on div "Filter by Influencer Performance Audience Exclusive Influencer Type ( Choose th…" at bounding box center [771, 126] width 472 height 747
click at [637, 251] on div "Filter by Influencer Performance Audience Exclusive" at bounding box center [598, 251] width 126 height 465
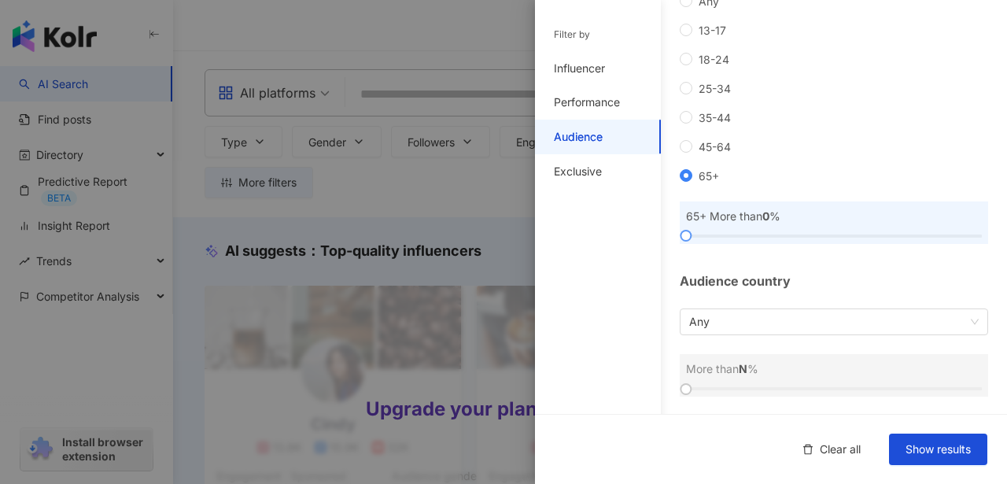
scroll to position [263, 0]
click at [872, 325] on span "Any" at bounding box center [833, 320] width 289 height 25
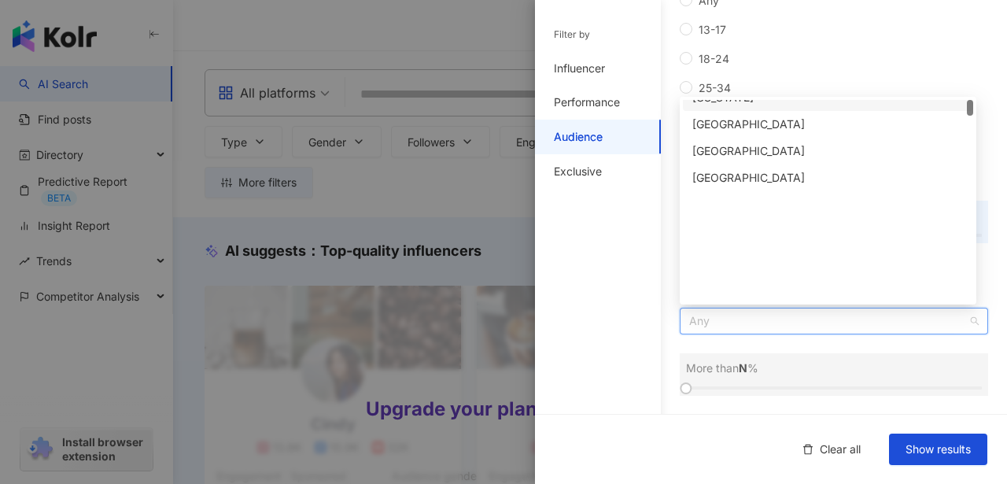
scroll to position [0, 0]
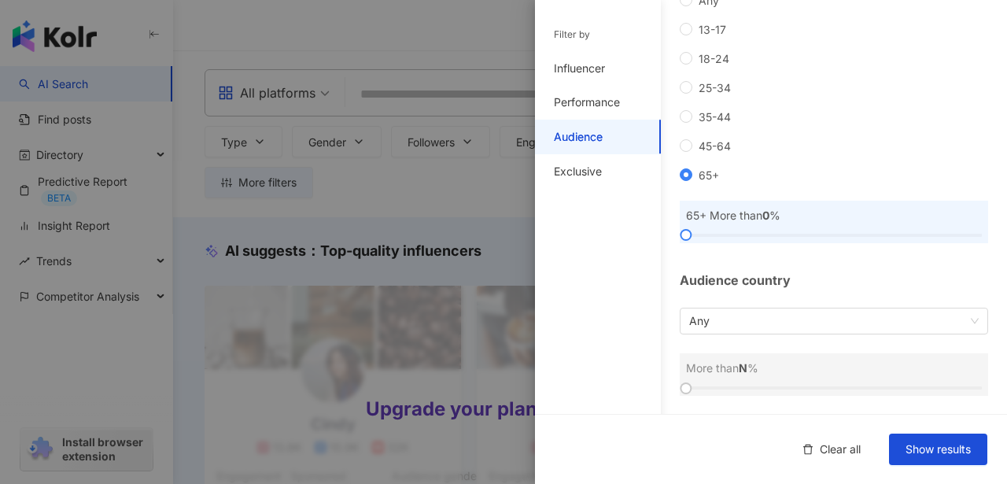
click at [661, 266] on div "Audience Audience gender Any Male Female More than N % Audience age Any 13-17 1…" at bounding box center [771, 76] width 472 height 678
click at [636, 171] on div "Exclusive" at bounding box center [598, 171] width 126 height 35
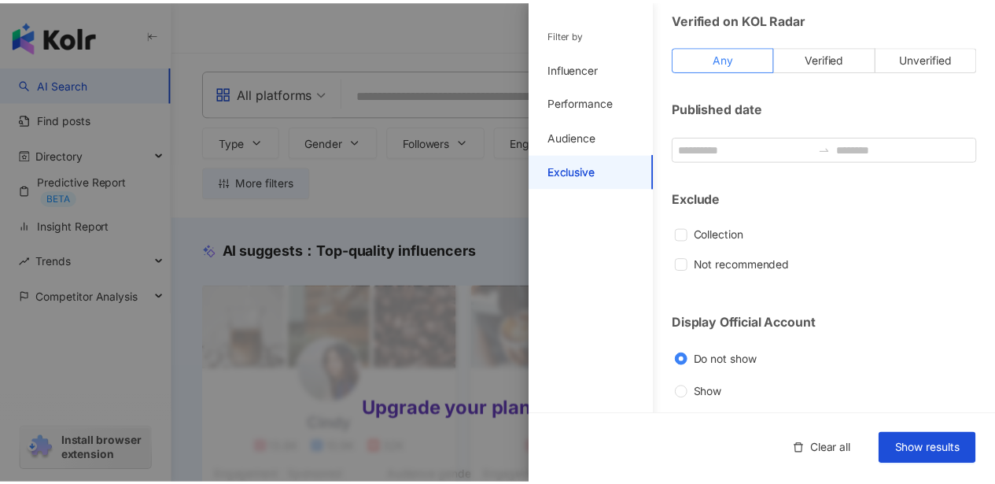
scroll to position [64, 0]
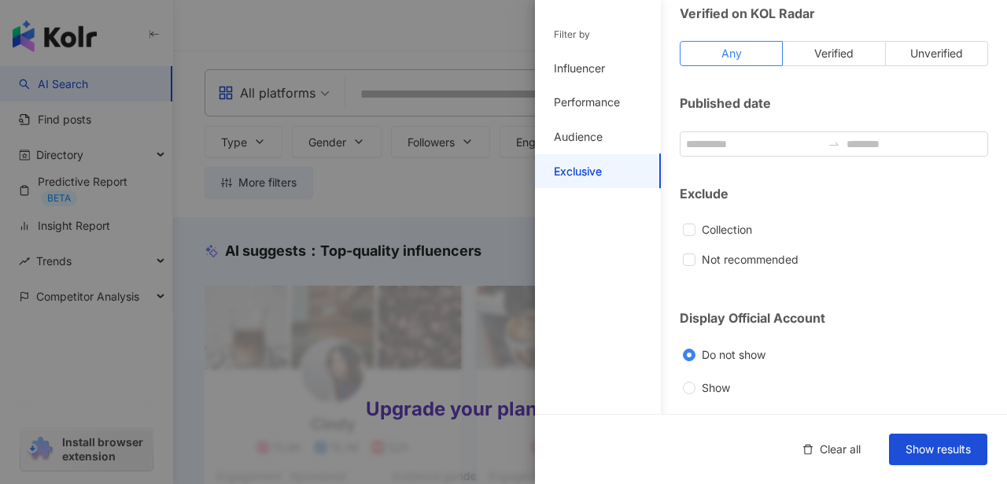
click at [459, 260] on div at bounding box center [503, 242] width 1007 height 484
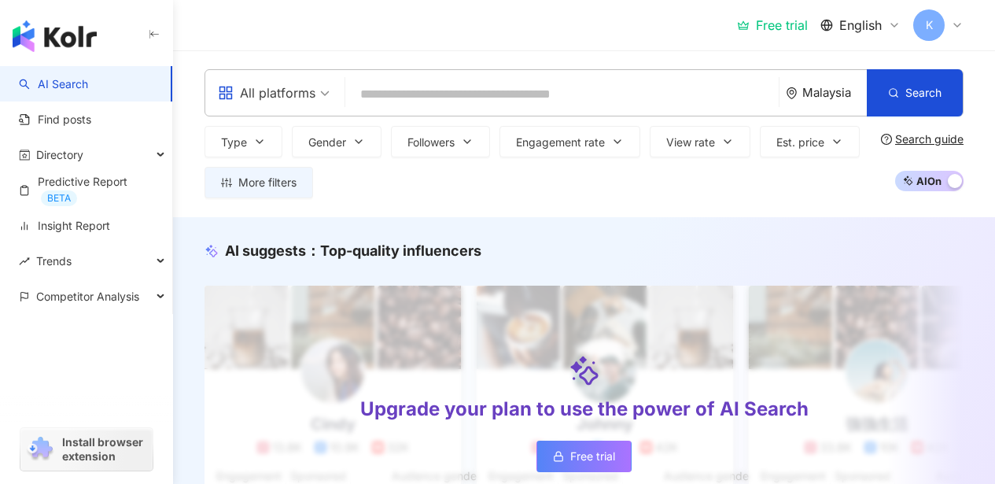
click at [327, 101] on span "All platforms" at bounding box center [274, 92] width 112 height 25
drag, startPoint x: 327, startPoint y: 101, endPoint x: 334, endPoint y: 86, distance: 16.5
click at [327, 101] on span "All platforms" at bounding box center [274, 92] width 112 height 25
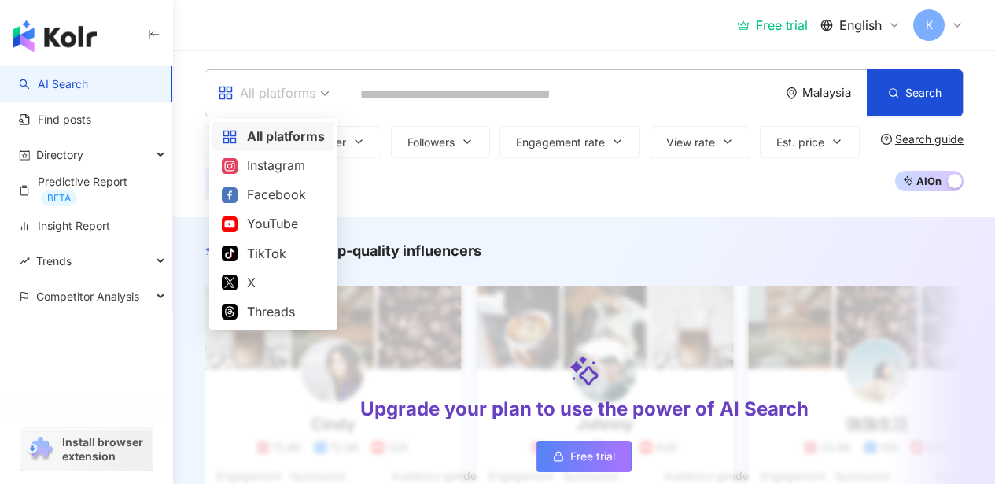
click at [312, 98] on div "All platforms" at bounding box center [267, 92] width 98 height 25
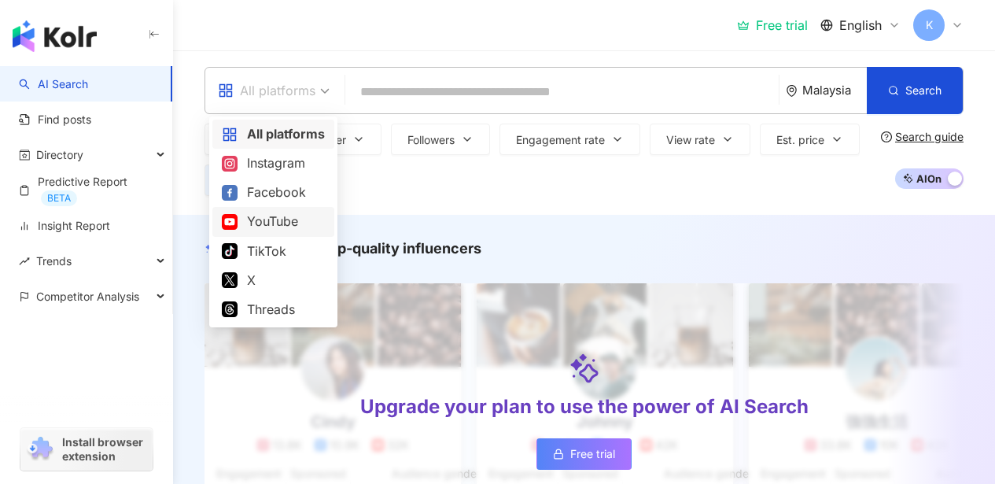
scroll to position [3, 0]
click at [543, 194] on div "Type Gender Followers Engagement rate View rate Est. price More filters Filter …" at bounding box center [539, 159] width 670 height 72
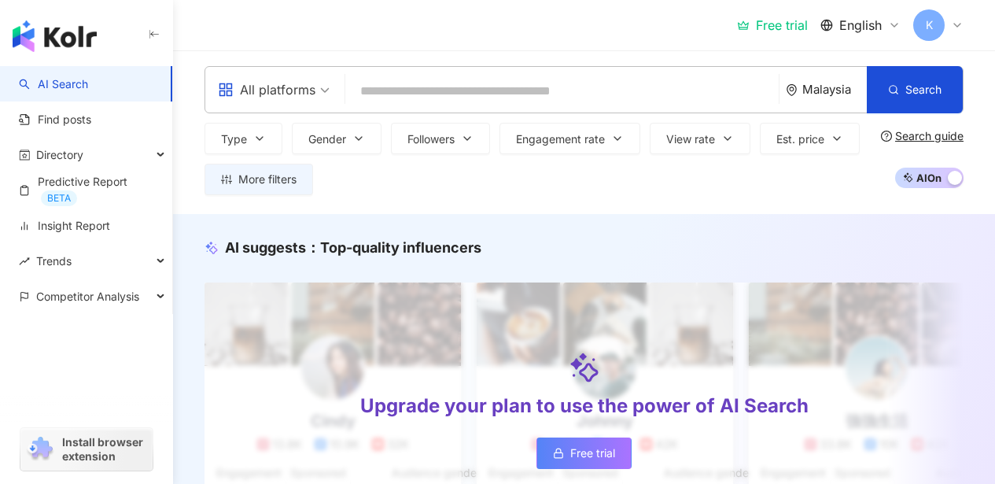
click at [922, 132] on div "Search guide" at bounding box center [929, 136] width 68 height 13
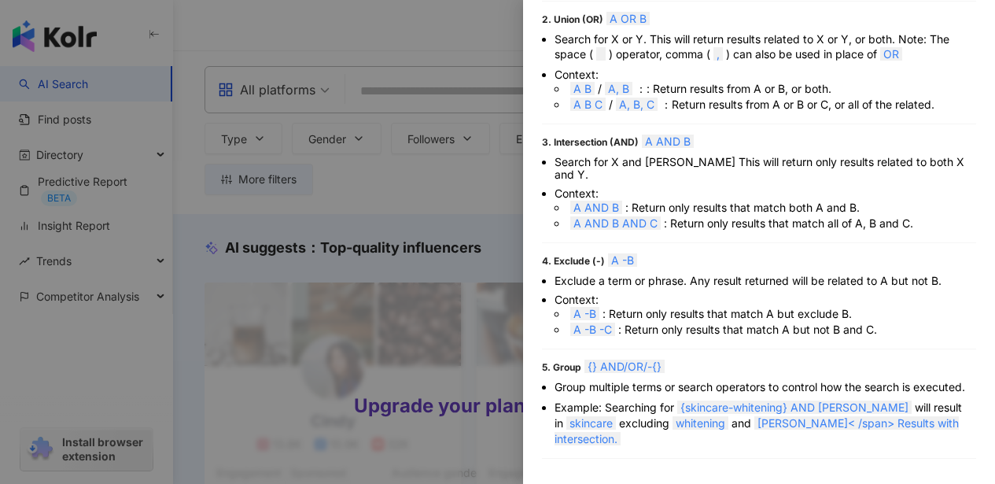
scroll to position [215, 0]
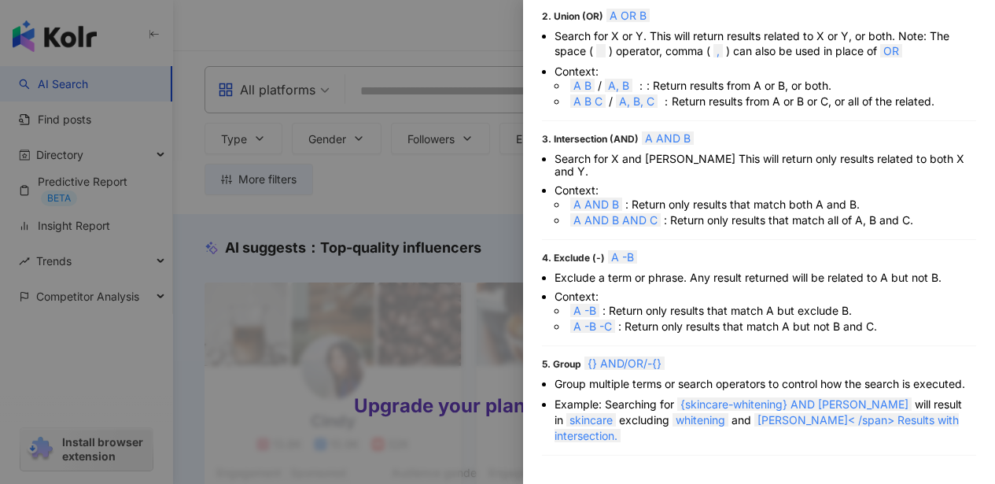
click at [455, 204] on div at bounding box center [497, 242] width 995 height 484
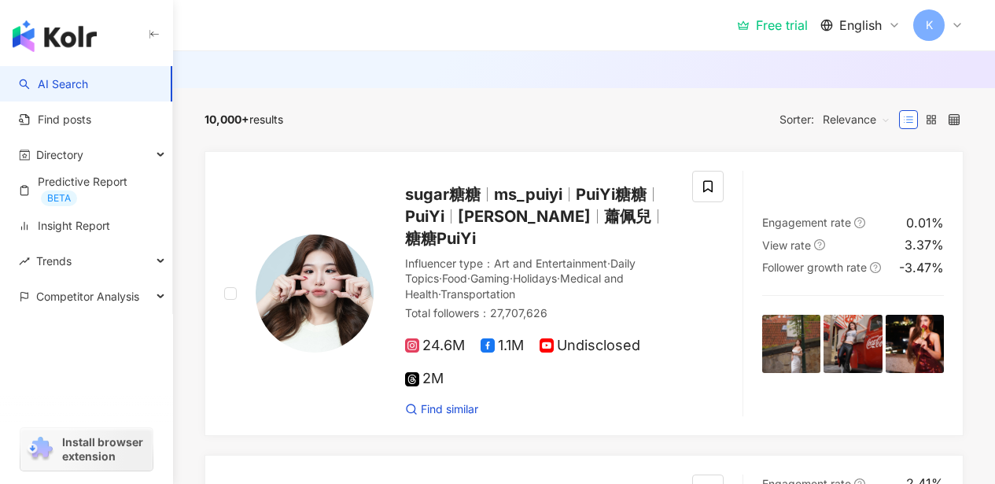
scroll to position [727, 0]
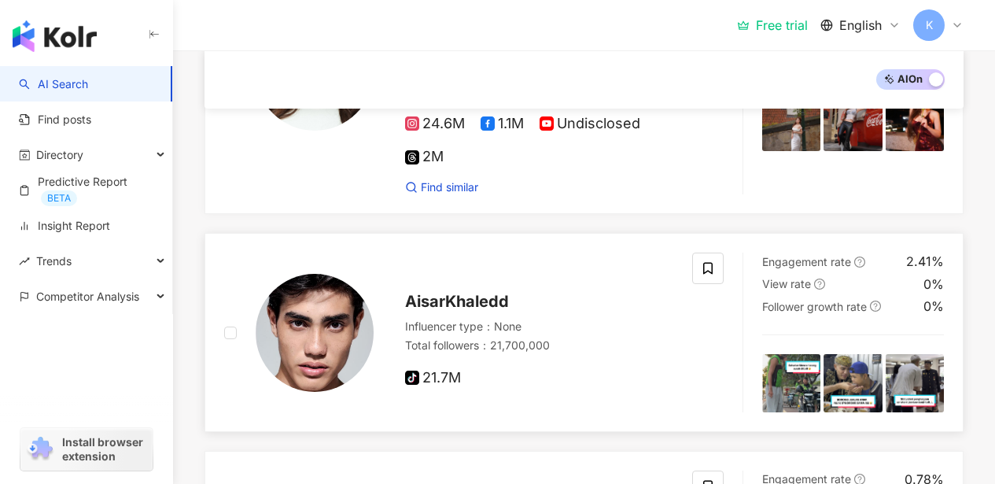
click at [863, 256] on icon "question-circle" at bounding box center [859, 261] width 11 height 11
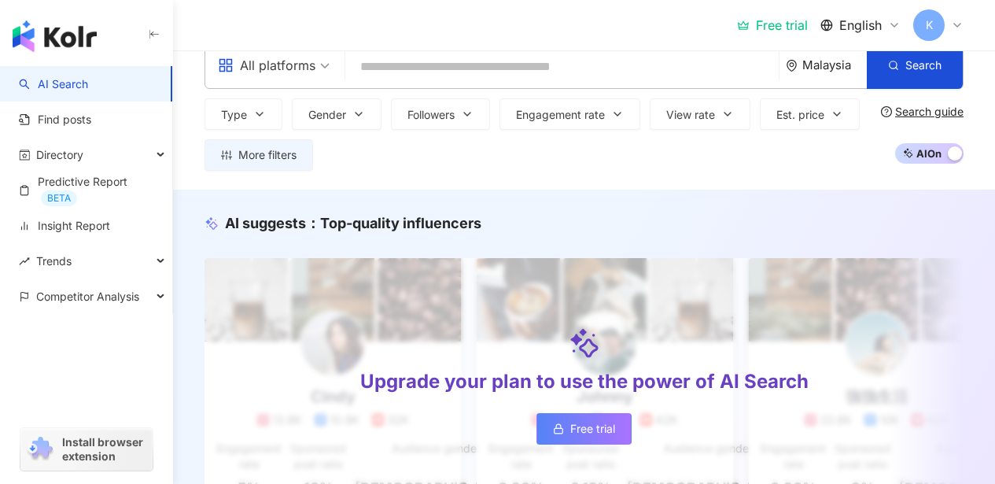
scroll to position [0, 0]
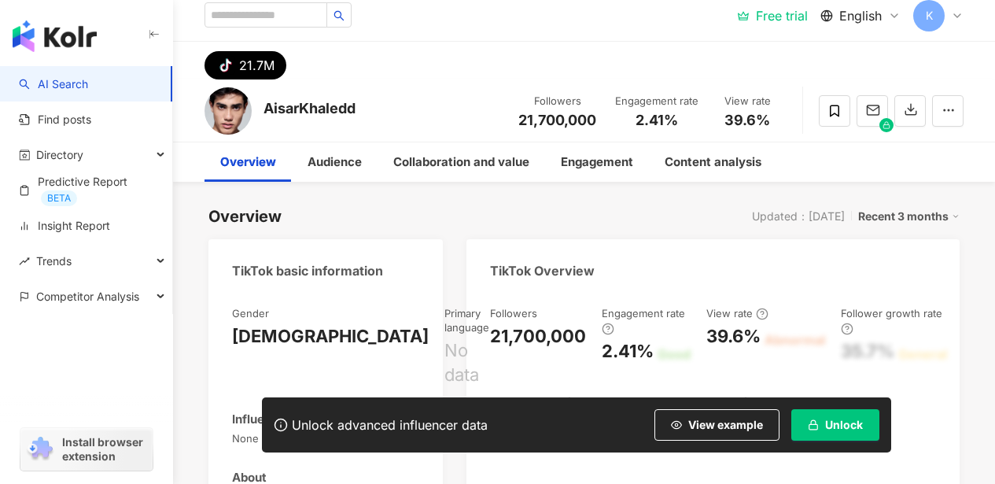
scroll to position [6, 0]
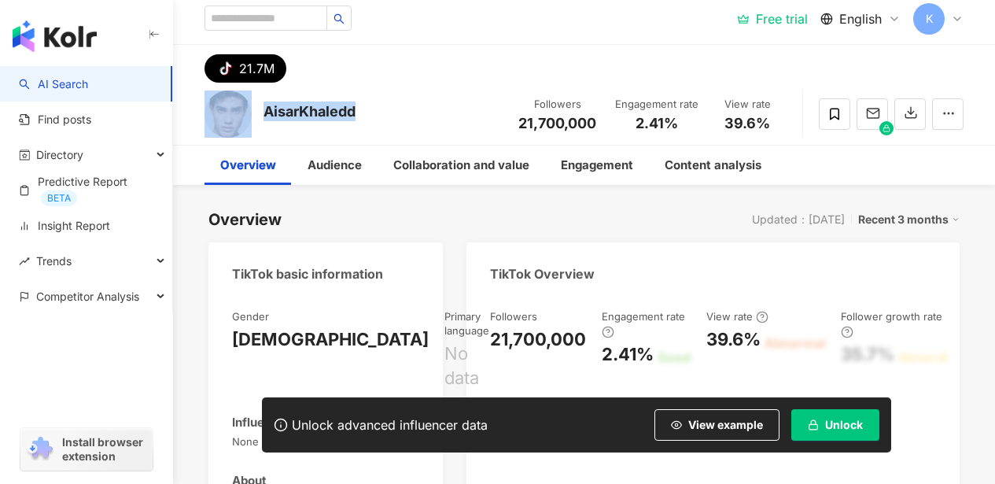
drag, startPoint x: 375, startPoint y: 113, endPoint x: 256, endPoint y: 120, distance: 119.7
click at [256, 120] on div "AisarKhaledd Followers 21,700,000 Engagement rate 2.41% View rate 39.6%" at bounding box center [584, 114] width 822 height 62
click at [297, 112] on div "AisarKhaledd" at bounding box center [309, 111] width 92 height 20
drag, startPoint x: 370, startPoint y: 112, endPoint x: 267, endPoint y: 111, distance: 103.0
click at [267, 111] on div "AisarKhaledd Followers 21,700,000 Engagement rate 2.41% View rate 39.6%" at bounding box center [584, 114] width 822 height 62
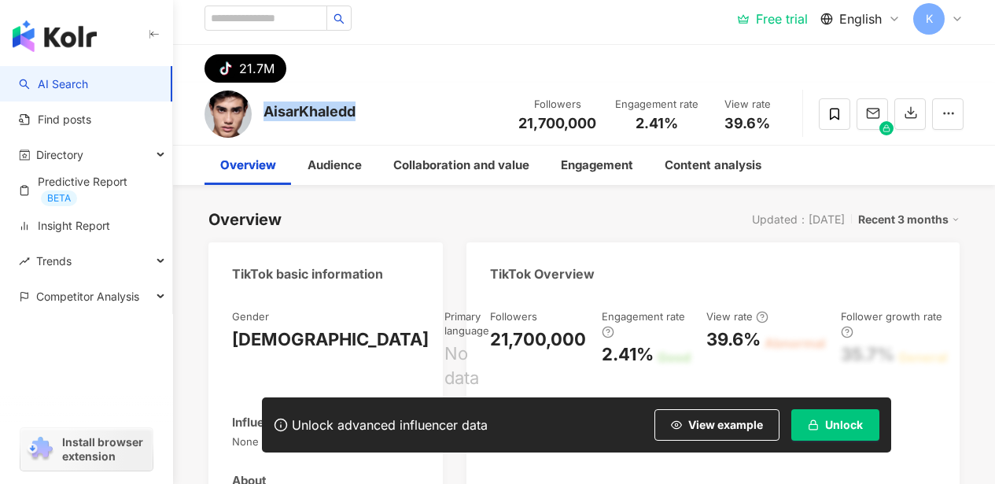
copy div "AisarKhaledd"
click at [475, 57] on div "tiktok-icon 21.7M" at bounding box center [584, 64] width 822 height 38
click at [749, 68] on div "tiktok-icon 21.7M" at bounding box center [584, 64] width 822 height 38
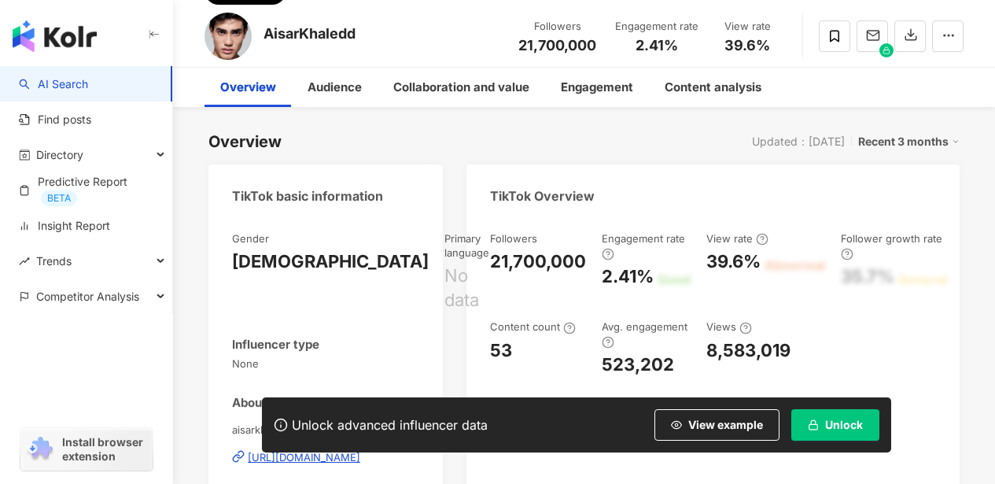
scroll to position [0, 0]
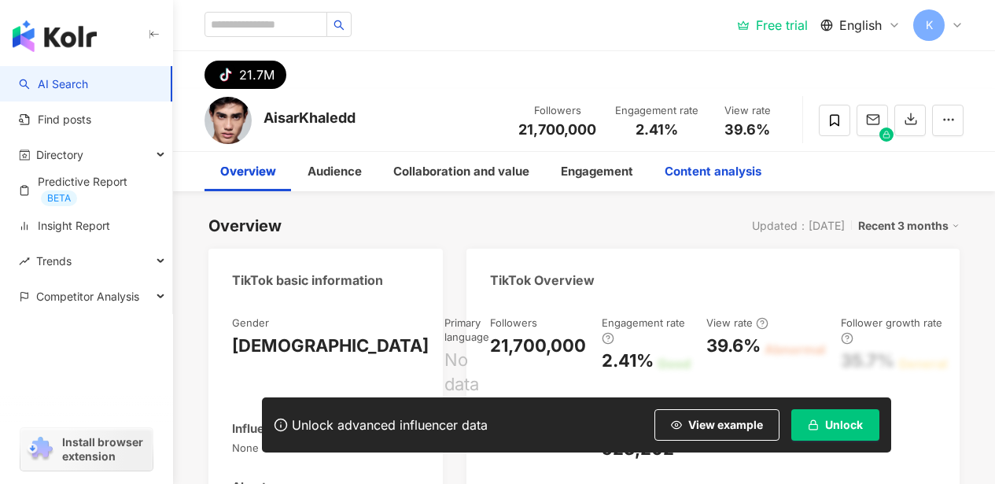
click at [690, 171] on div "Content analysis" at bounding box center [713, 171] width 97 height 19
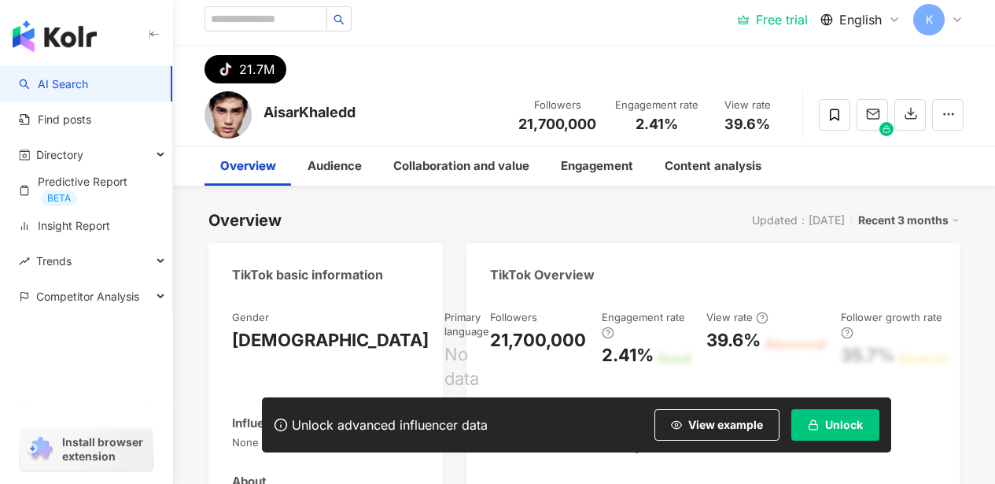
scroll to position [6, 0]
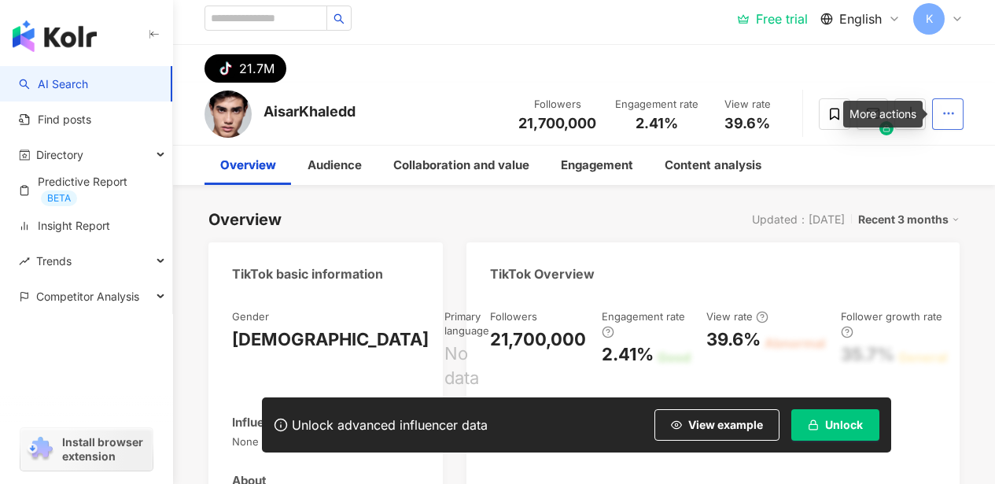
click at [945, 120] on icon "button" at bounding box center [948, 113] width 14 height 14
click at [952, 115] on icon "button" at bounding box center [948, 113] width 14 height 14
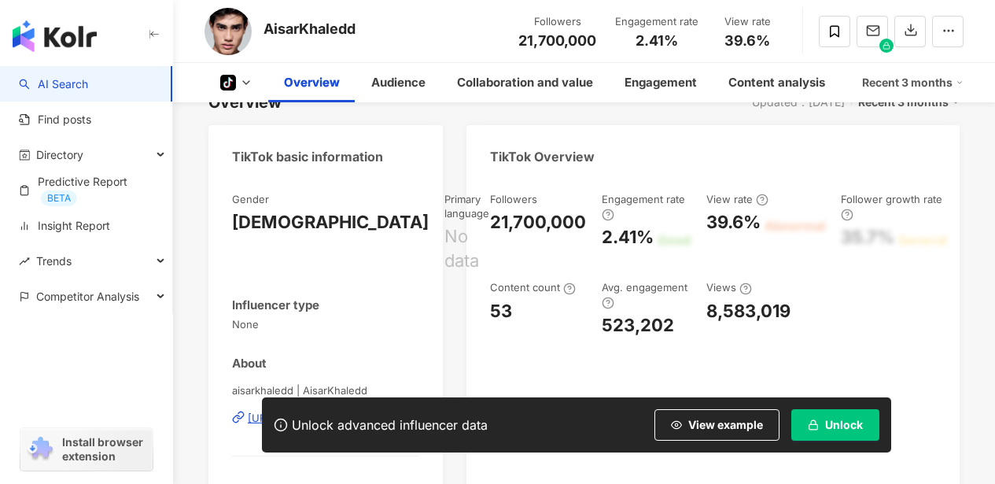
scroll to position [0, 0]
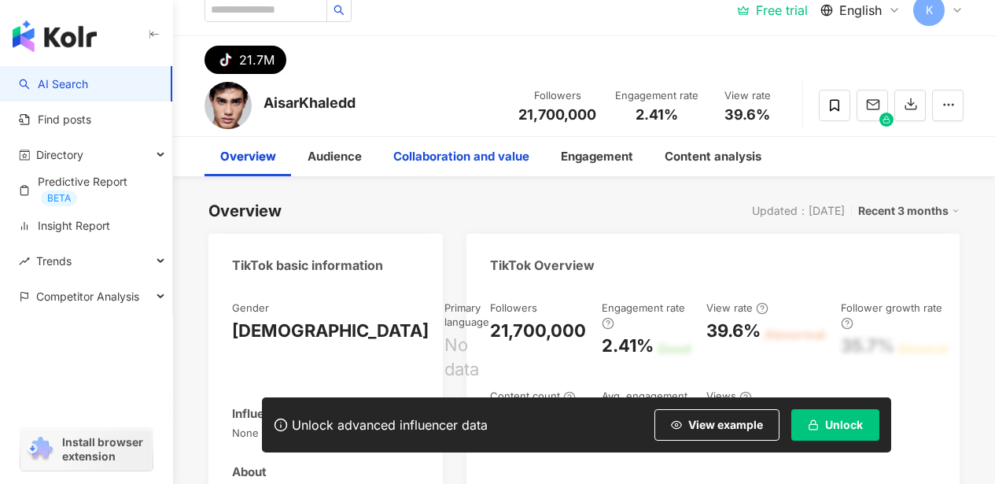
click at [502, 159] on div "Collaboration and value" at bounding box center [461, 156] width 136 height 19
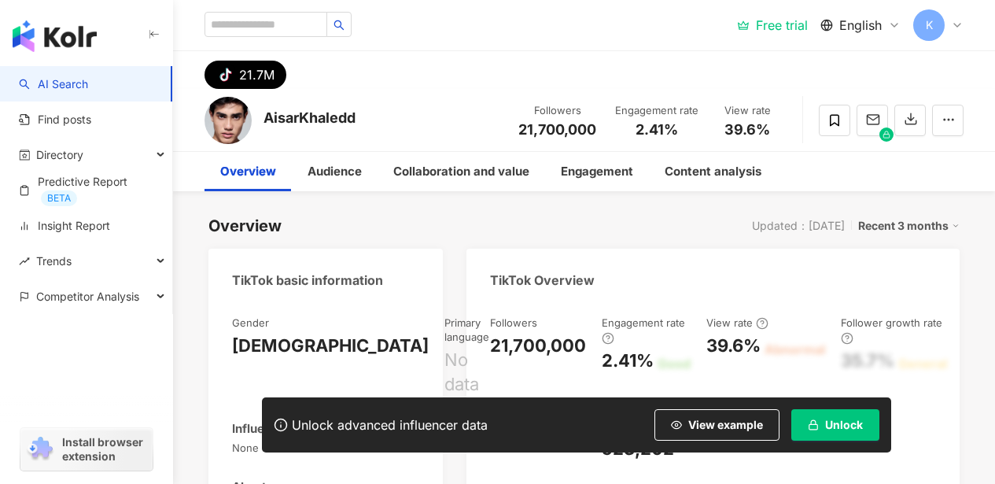
click at [952, 227] on icon at bounding box center [956, 226] width 8 height 8
click at [956, 225] on polyline at bounding box center [956, 226] width 4 height 2
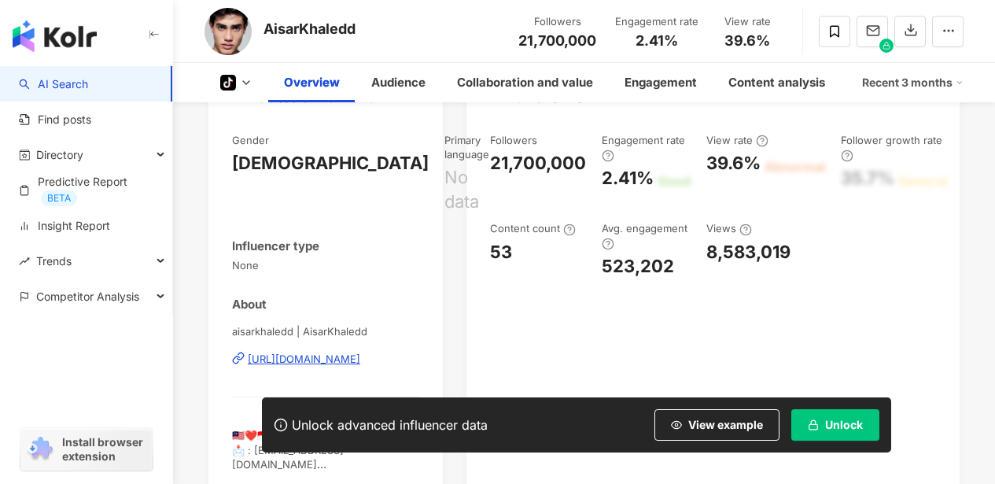
scroll to position [182, 0]
click at [963, 82] on icon at bounding box center [960, 83] width 8 height 8
click at [963, 81] on icon at bounding box center [960, 83] width 8 height 8
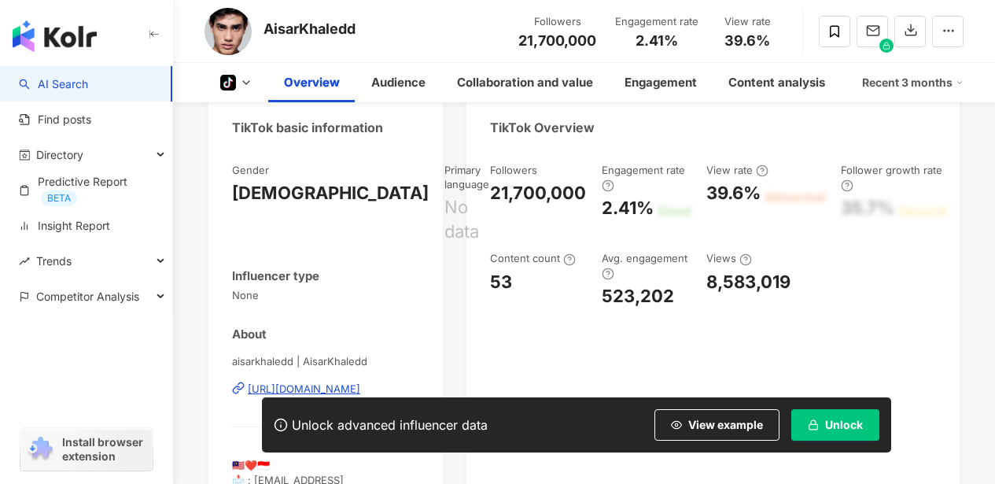
scroll to position [153, 0]
click at [811, 218] on div "View rate 39.6% Abnormal" at bounding box center [765, 190] width 119 height 57
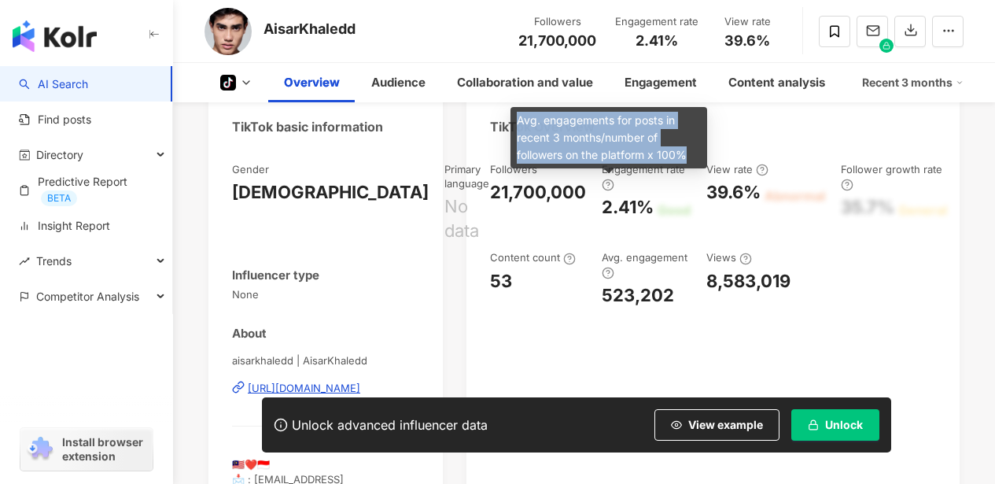
drag, startPoint x: 518, startPoint y: 120, endPoint x: 691, endPoint y: 156, distance: 177.4
click at [691, 156] on div "Avg. engagements for posts in recent 3 months/number of followers on the platfo…" at bounding box center [608, 137] width 197 height 61
copy div "Avg. engagements for posts in recent 3 months/number of followers on the platfo…"
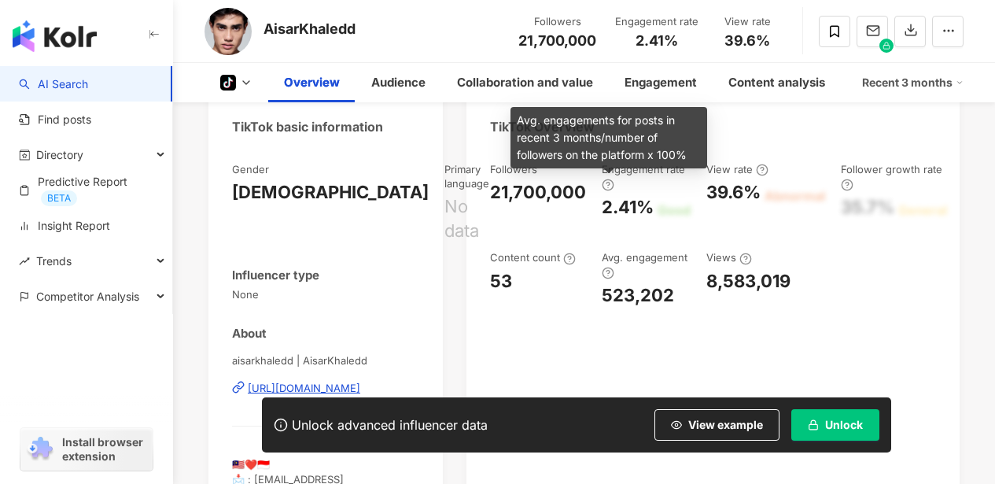
click at [601, 201] on div "Followers 21,700,000 Engagement rate 2.41% Good View rate 39.6% Abnormal Follow…" at bounding box center [713, 235] width 446 height 146
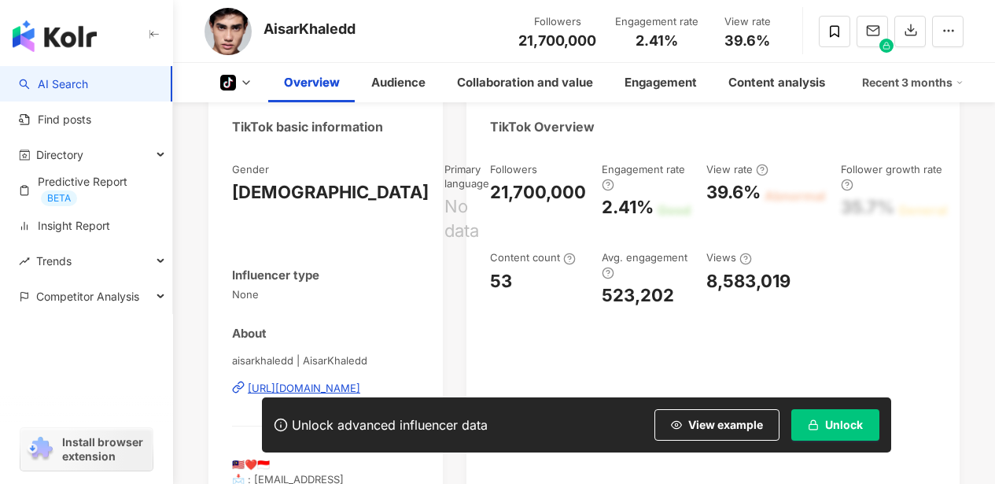
click at [760, 168] on icon at bounding box center [762, 170] width 13 height 13
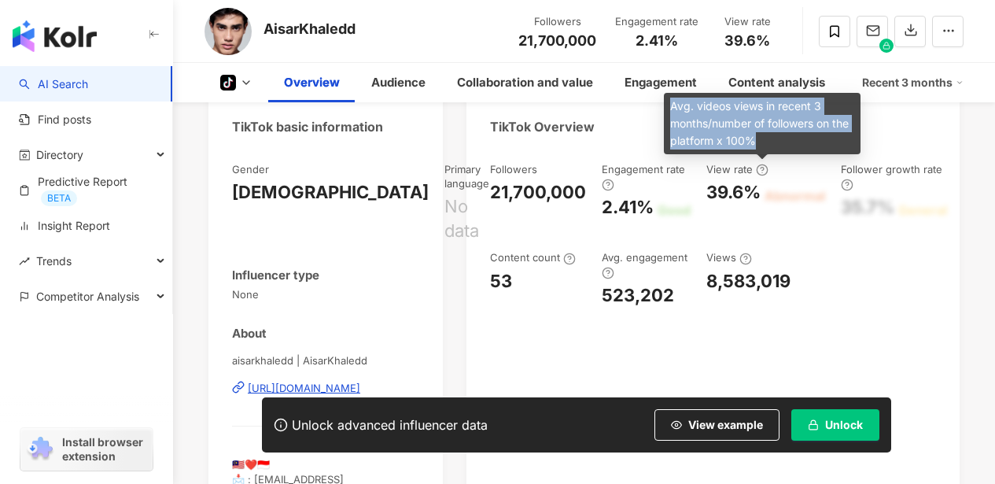
drag, startPoint x: 675, startPoint y: 109, endPoint x: 759, endPoint y: 136, distance: 88.5
click at [759, 136] on div "Avg. videos views in recent 3 months/number of followers on the platform x 100%" at bounding box center [762, 123] width 197 height 61
copy div "Avg. videos views in recent 3 months/number of followers on the platform x 100%"
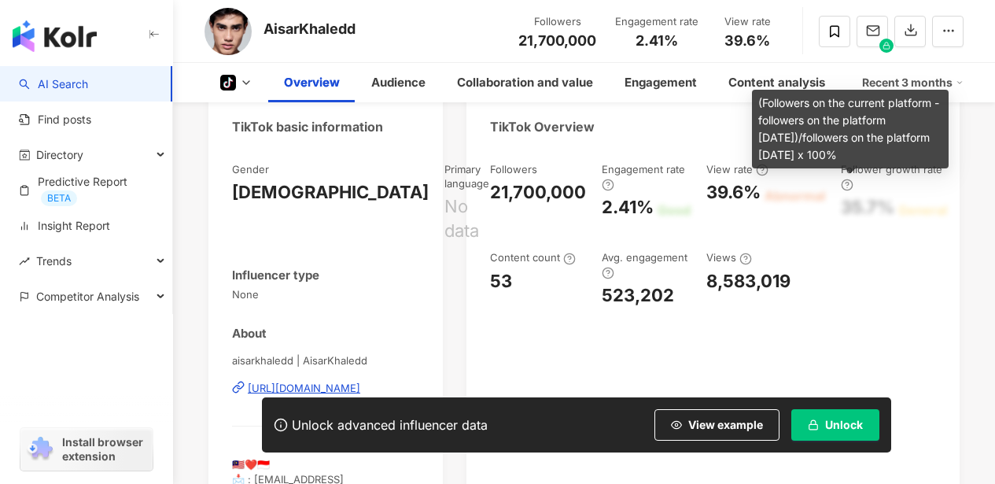
click at [849, 179] on icon at bounding box center [847, 185] width 13 height 13
drag, startPoint x: 759, startPoint y: 103, endPoint x: 925, endPoint y: 153, distance: 173.2
click at [925, 153] on div "(Followers on the current platform - followers on the platform [DATE])/follower…" at bounding box center [850, 129] width 197 height 79
copy div "(Followers on the current platform - followers on the platform [DATE])/follower…"
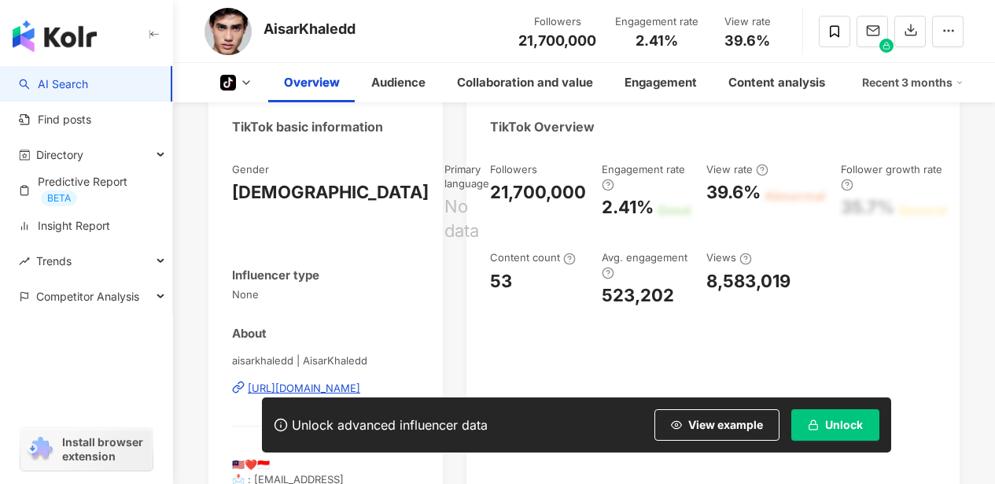
click at [566, 258] on icon at bounding box center [569, 258] width 13 height 13
click at [568, 258] on icon at bounding box center [569, 259] width 3 height 6
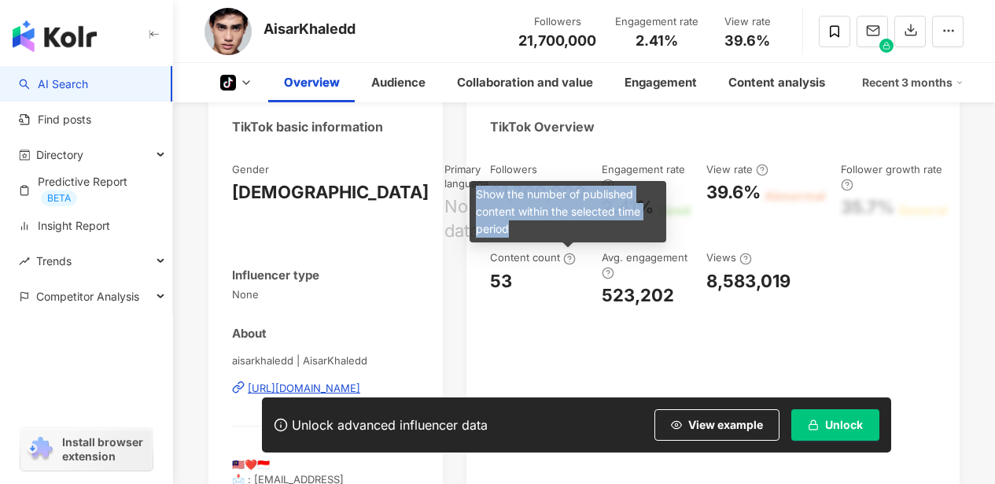
drag, startPoint x: 522, startPoint y: 230, endPoint x: 473, endPoint y: 197, distance: 58.9
click at [473, 197] on div "Show the number of published content within the selected time period" at bounding box center [568, 211] width 197 height 61
copy div "Show the number of published content within the selected time period"
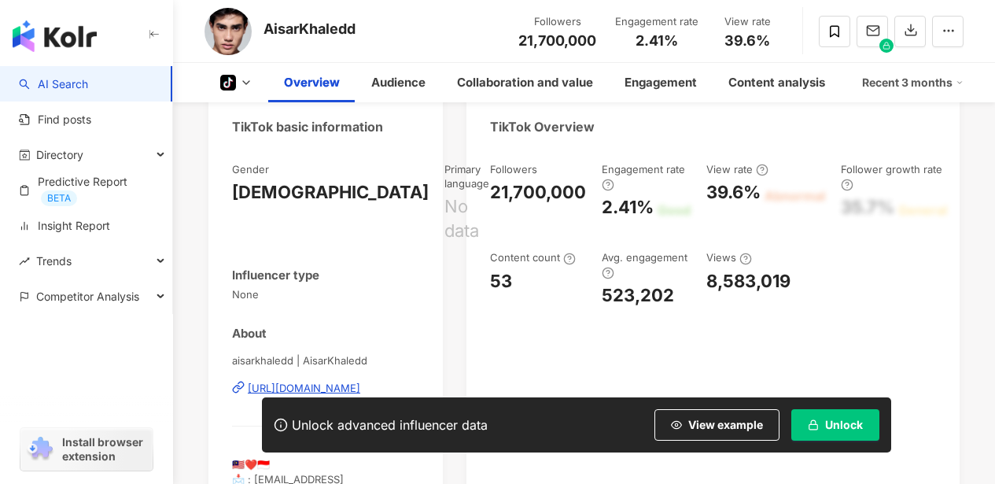
click at [610, 269] on icon at bounding box center [608, 273] width 13 height 13
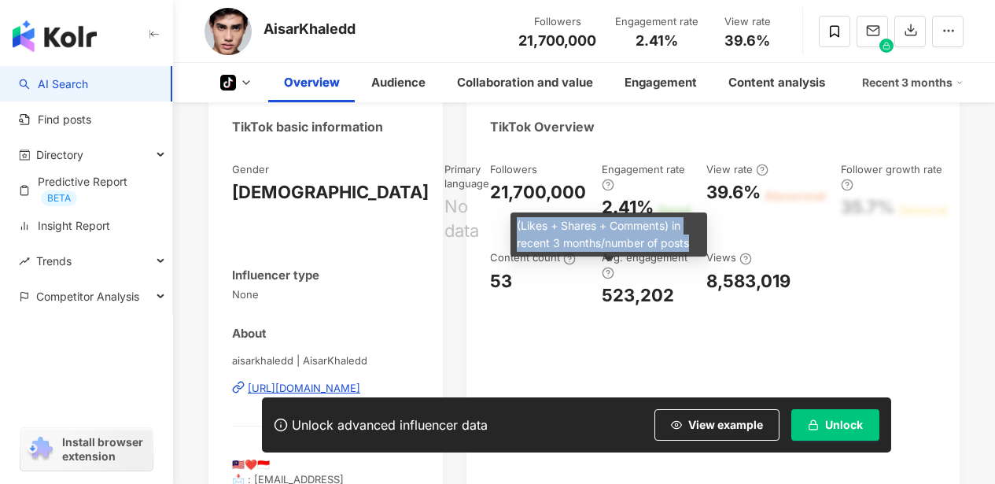
drag, startPoint x: 516, startPoint y: 221, endPoint x: 694, endPoint y: 240, distance: 178.8
click at [694, 240] on div "(Likes + Shares + Comments) in recent 3 months/number of posts" at bounding box center [608, 234] width 197 height 44
copy div "(Likes + Shares + Comments) in recent 3 months/number of posts"
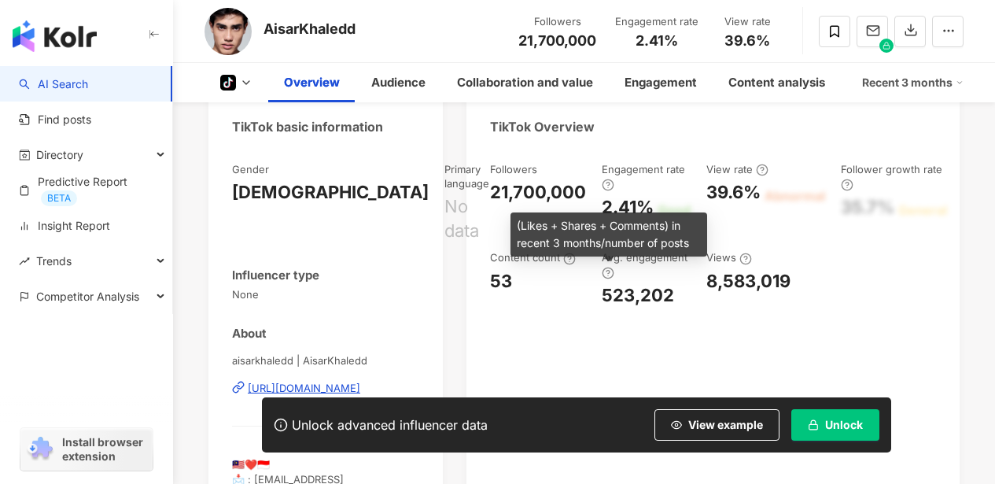
click at [612, 276] on icon at bounding box center [608, 273] width 13 height 13
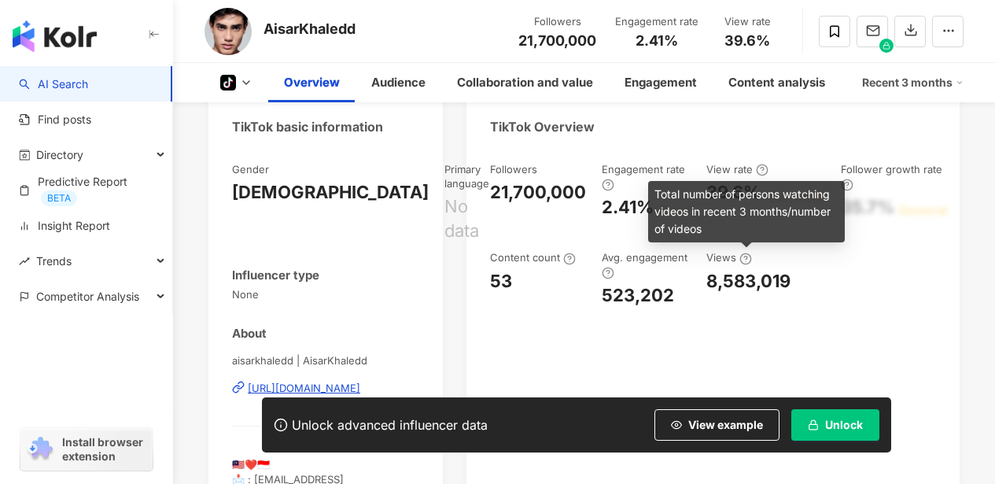
click at [746, 256] on icon at bounding box center [745, 258] width 13 height 13
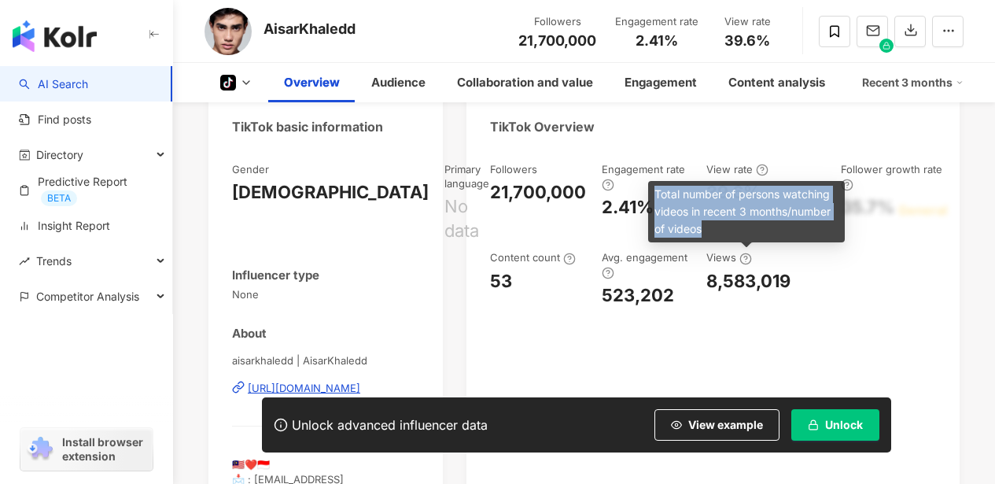
drag, startPoint x: 713, startPoint y: 230, endPoint x: 653, endPoint y: 190, distance: 72.6
click at [653, 190] on div "Total number of persons watching videos in recent 3 months/number of videos" at bounding box center [746, 211] width 197 height 61
copy div "Total number of persons watching videos in recent 3 months/number of videos"
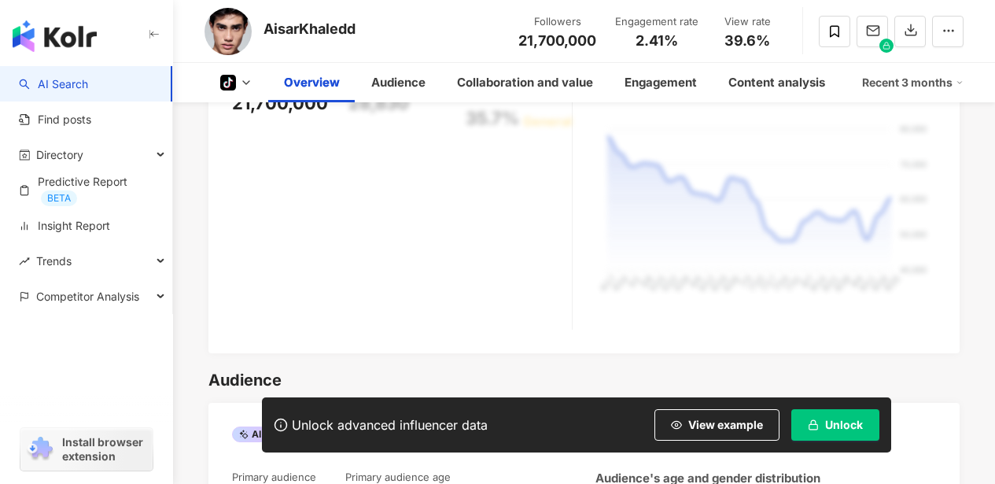
scroll to position [680, 0]
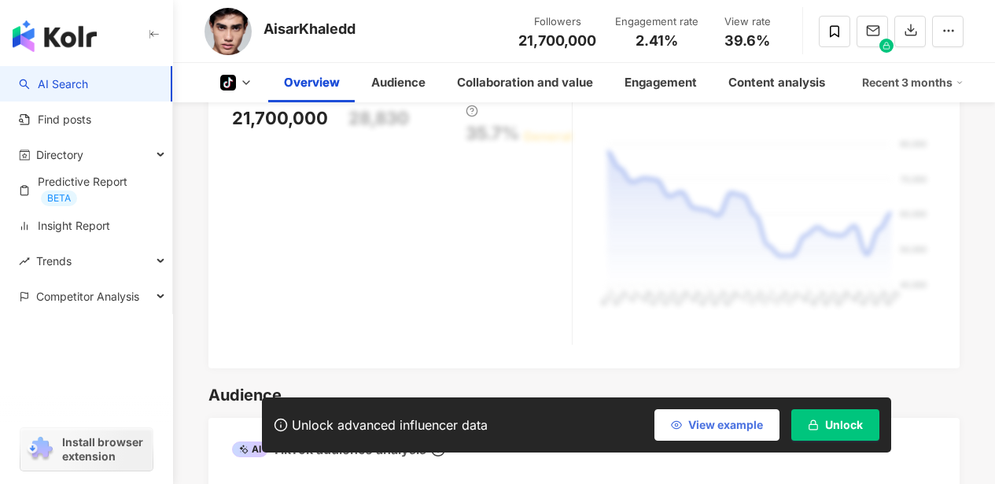
click at [739, 429] on span "View example" at bounding box center [725, 424] width 75 height 13
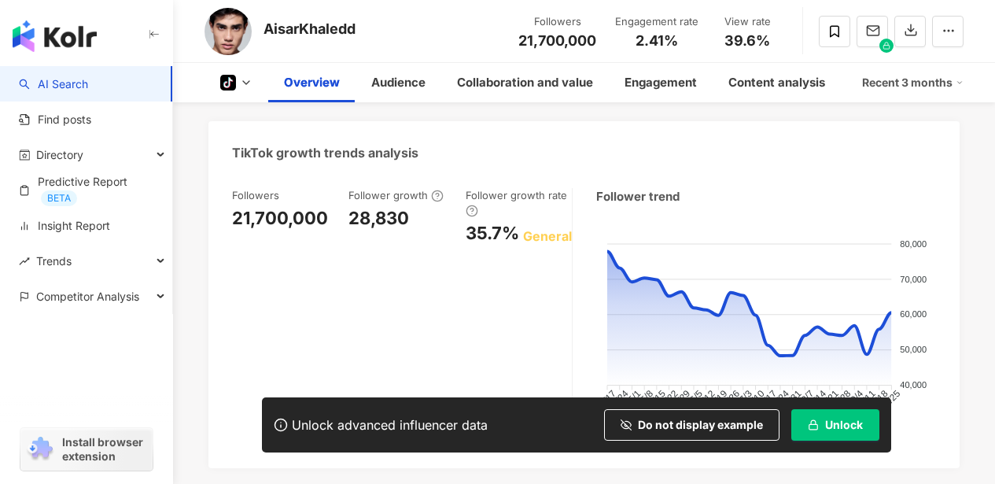
scroll to position [580, 0]
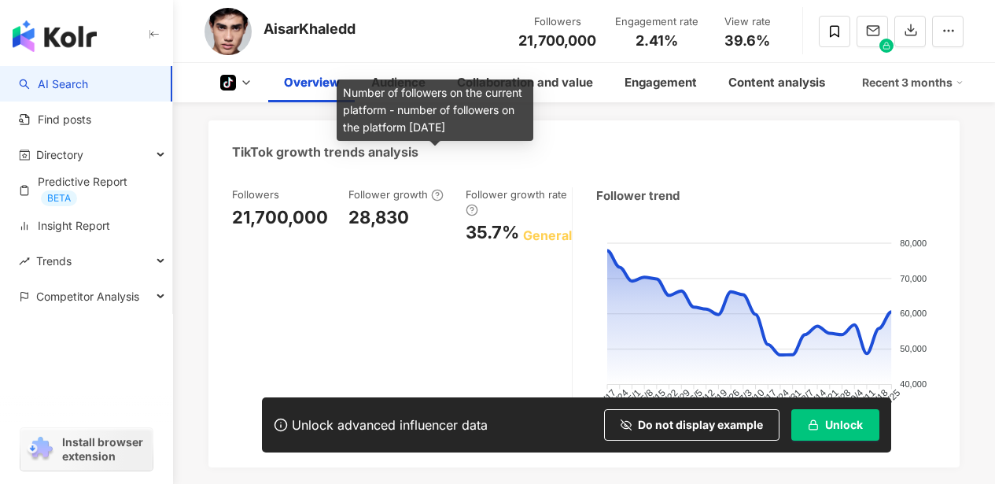
click at [434, 189] on icon at bounding box center [437, 195] width 13 height 13
click at [436, 193] on icon at bounding box center [437, 196] width 3 height 6
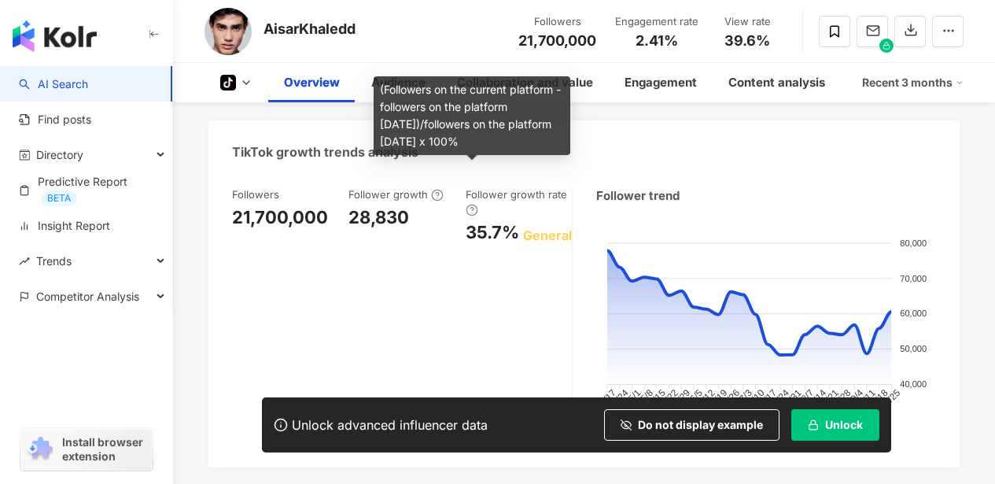
click at [471, 207] on icon at bounding box center [471, 210] width 3 height 6
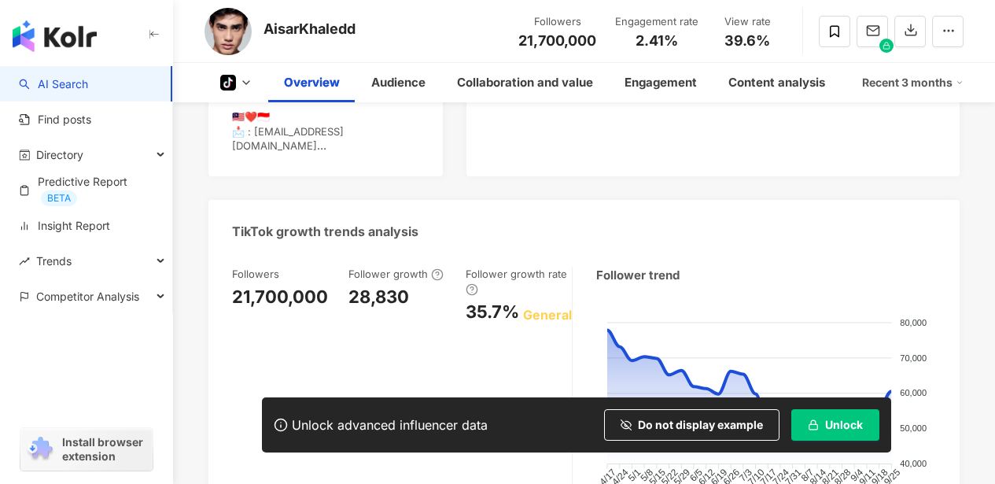
scroll to position [502, 0]
click at [436, 271] on icon at bounding box center [437, 274] width 3 height 6
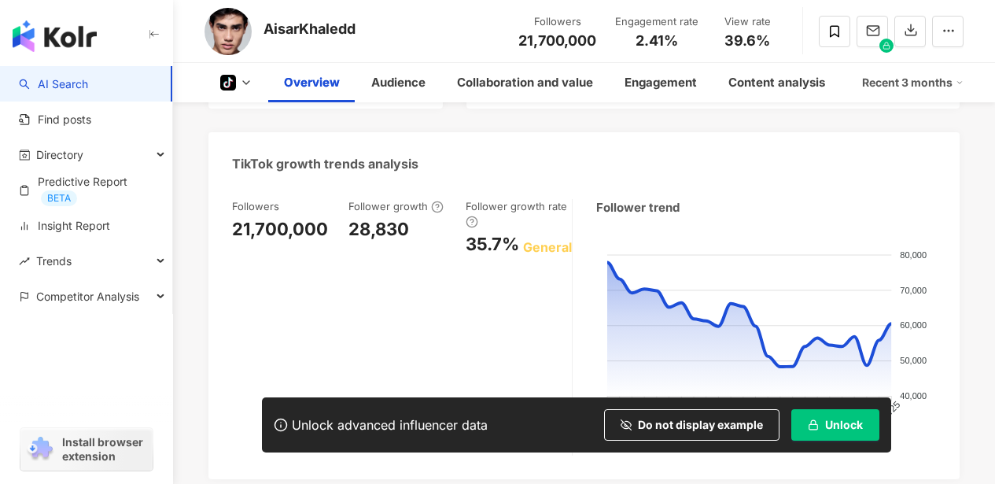
scroll to position [572, 0]
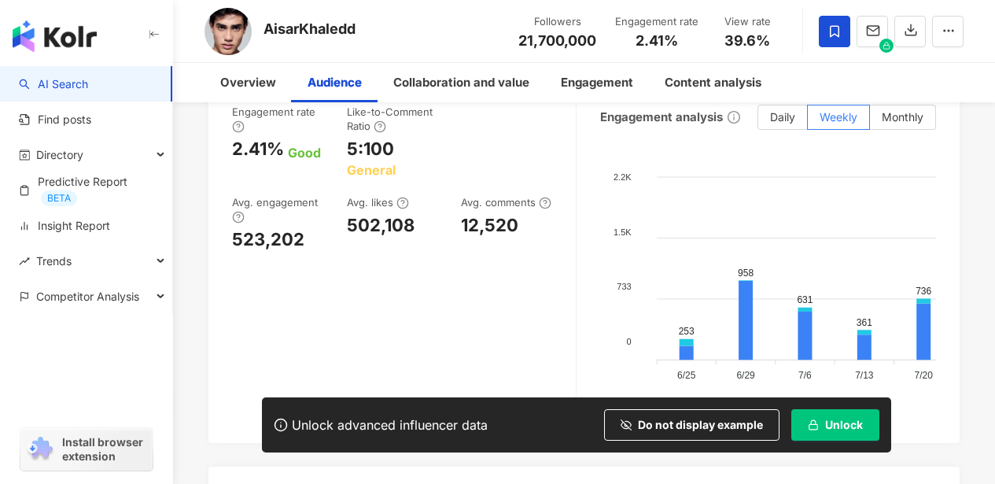
scroll to position [0, 0]
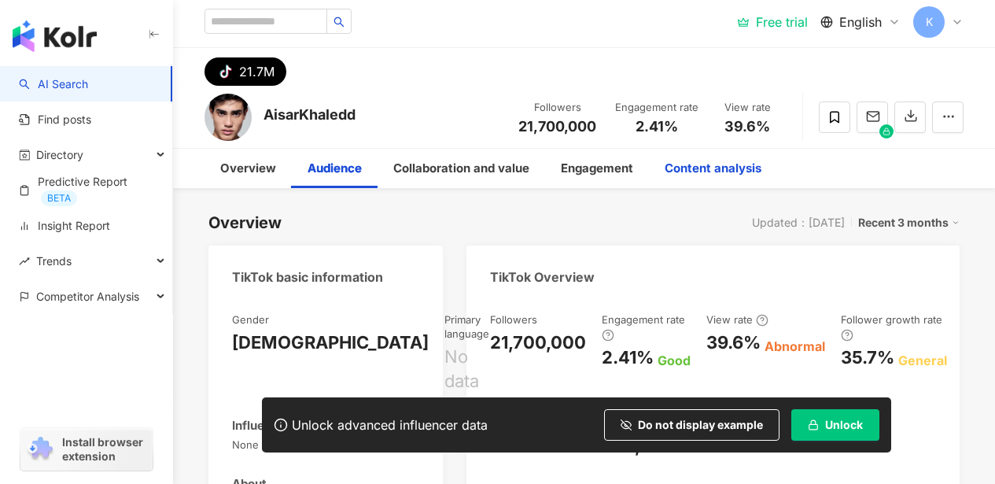
drag, startPoint x: 711, startPoint y: 169, endPoint x: 720, endPoint y: 167, distance: 9.7
click at [711, 170] on div "Content analysis" at bounding box center [713, 168] width 97 height 19
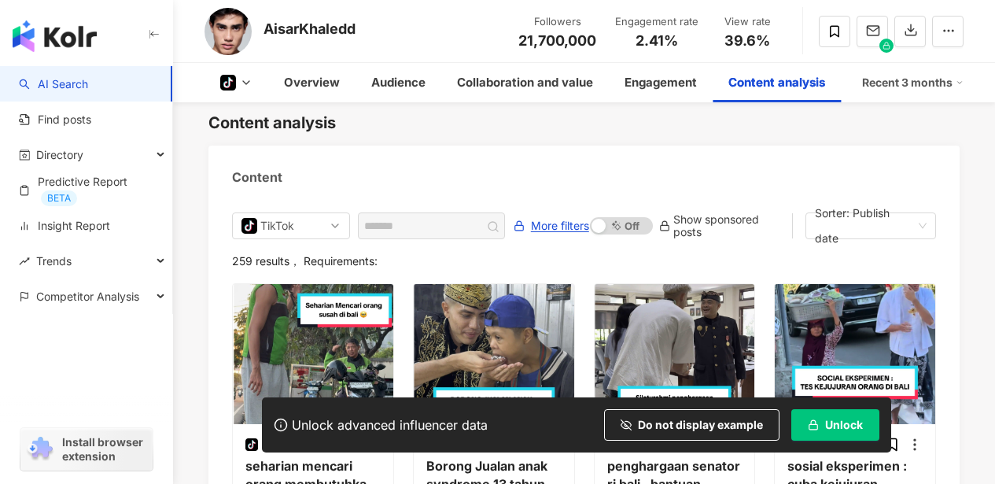
scroll to position [2995, 0]
click at [566, 213] on span "More filters" at bounding box center [560, 225] width 58 height 25
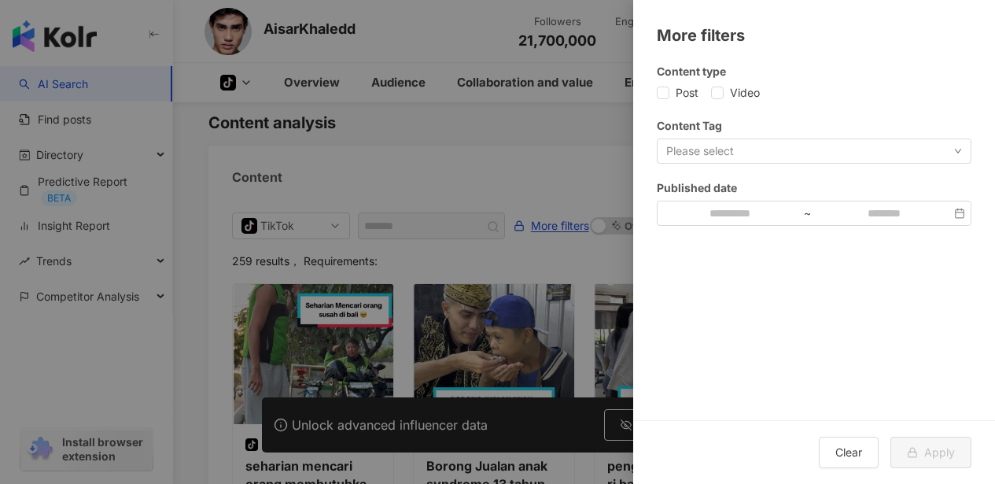
click at [563, 157] on div at bounding box center [497, 242] width 995 height 484
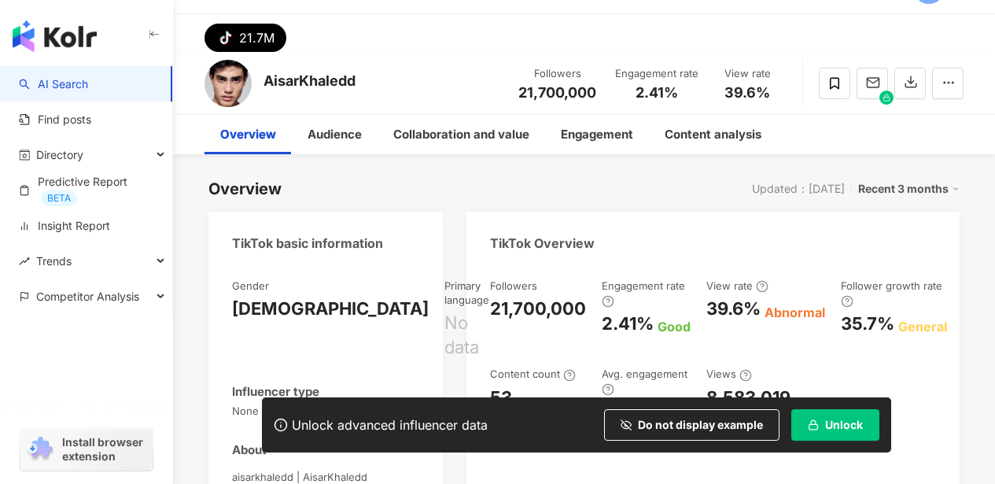
scroll to position [43, 0]
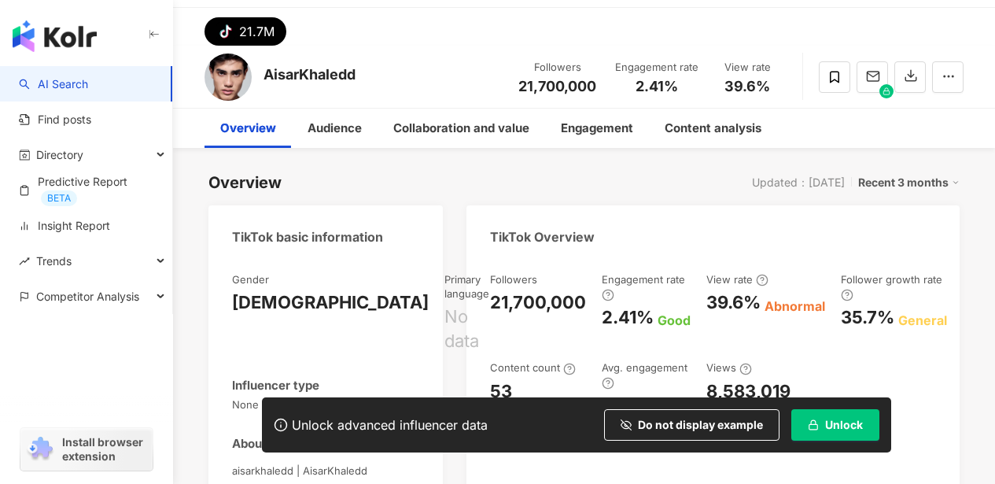
click at [939, 185] on div "Recent 3 months" at bounding box center [908, 182] width 101 height 20
click at [708, 180] on div "Overview Updated：9/25/25 Recent 3 months" at bounding box center [583, 182] width 751 height 22
click at [713, 139] on div "Content analysis" at bounding box center [713, 128] width 128 height 39
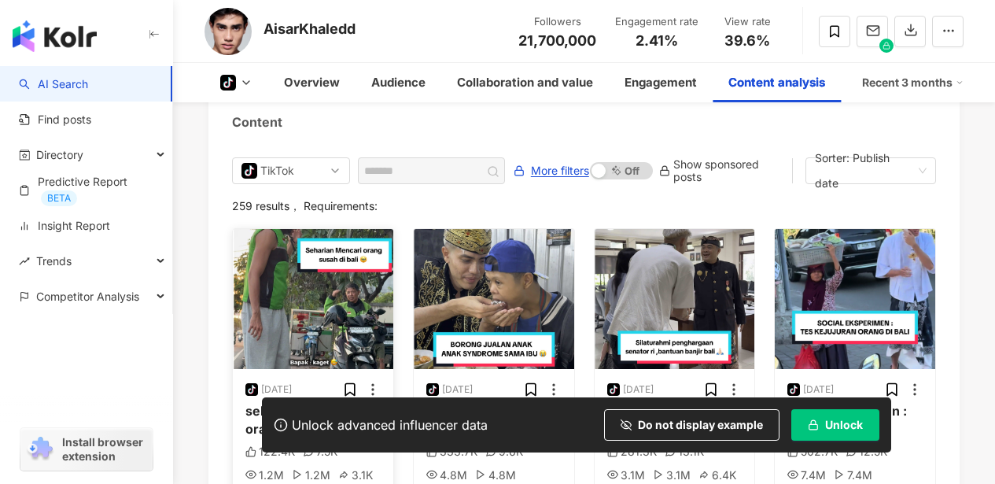
scroll to position [3272, 0]
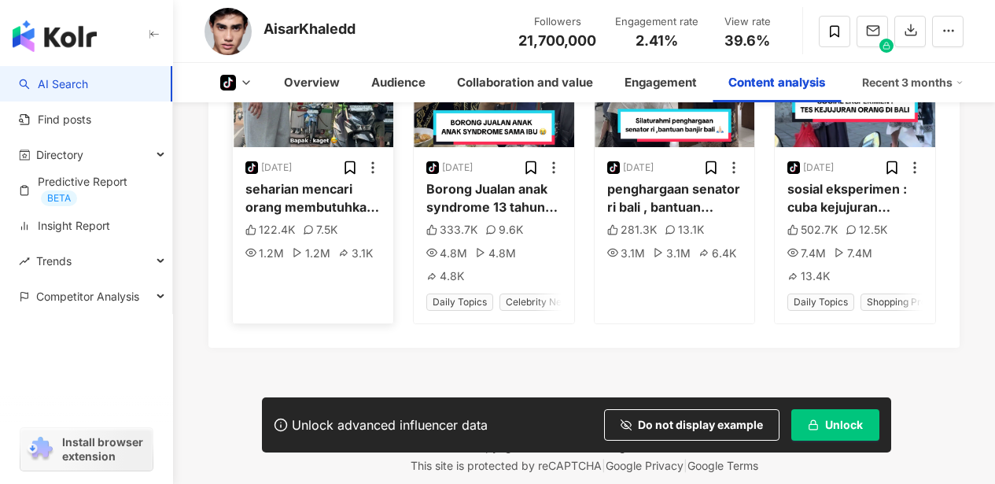
click at [271, 180] on div "seharian mencari orang membutuhkan di bali , Kita manusia punya hati #socialexp…" at bounding box center [312, 197] width 135 height 35
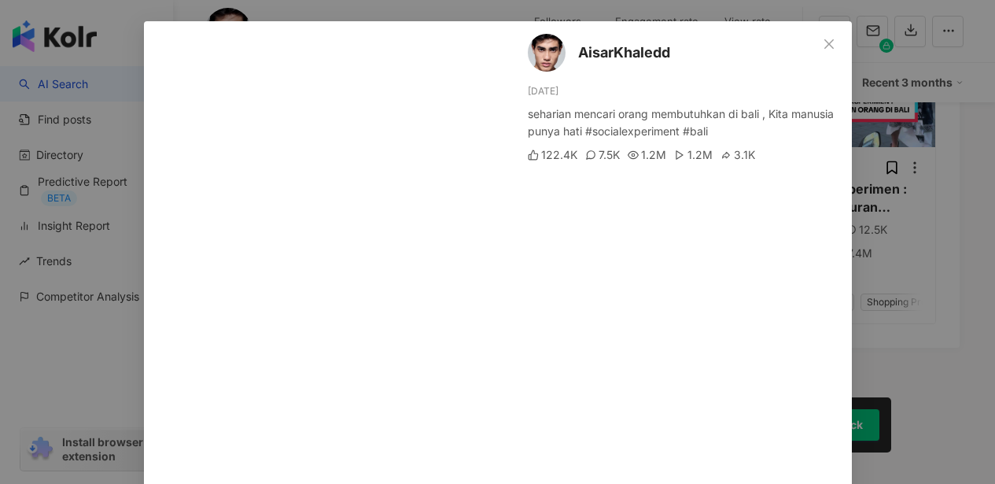
scroll to position [58, 0]
click at [941, 271] on div "AisarKhaledd 9/23/25 seharian mencari orang membutuhkan di bali , Kita manusia …" at bounding box center [497, 242] width 995 height 484
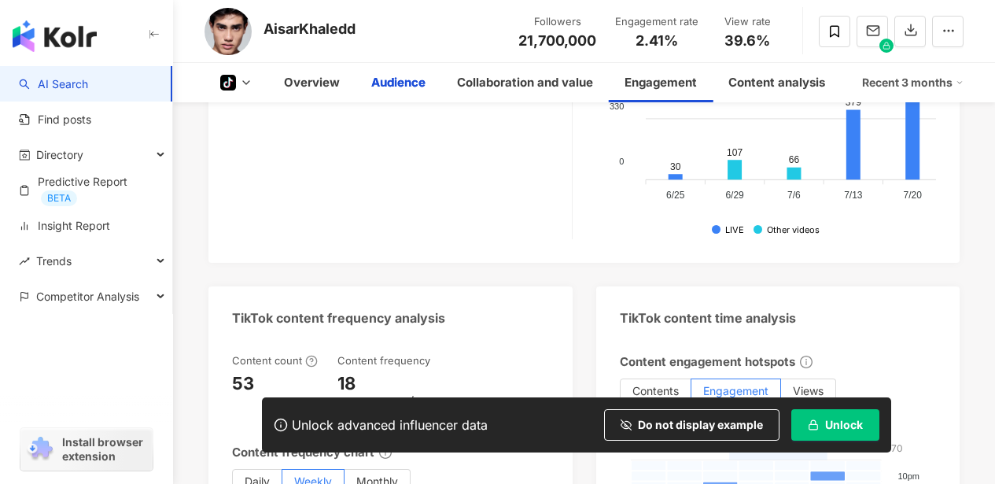
scroll to position [0, 0]
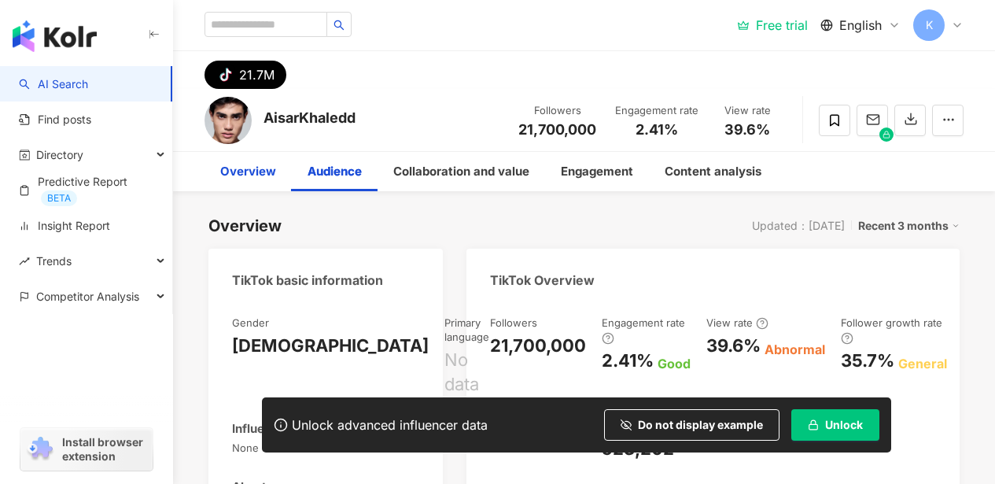
click at [235, 171] on div "Overview" at bounding box center [248, 171] width 56 height 19
